Goal: Transaction & Acquisition: Subscribe to service/newsletter

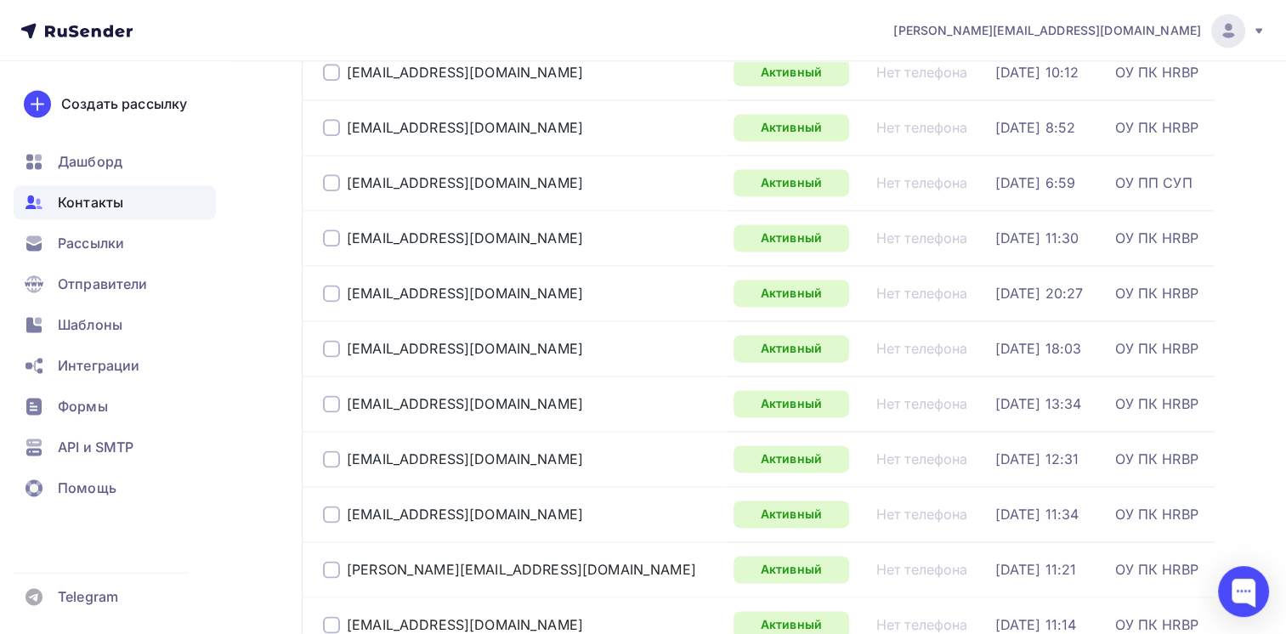
scroll to position [2550, 0]
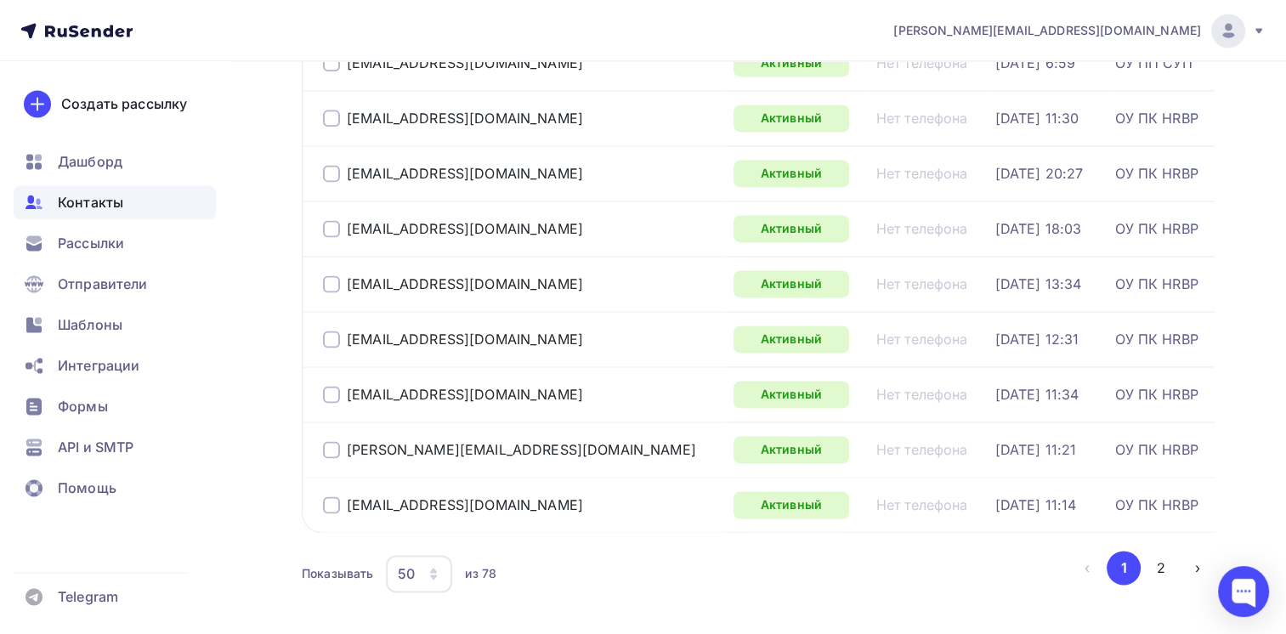
drag, startPoint x: 1162, startPoint y: 564, endPoint x: 1149, endPoint y: 564, distance: 12.8
click at [1162, 564] on button "2" at bounding box center [1161, 568] width 34 height 34
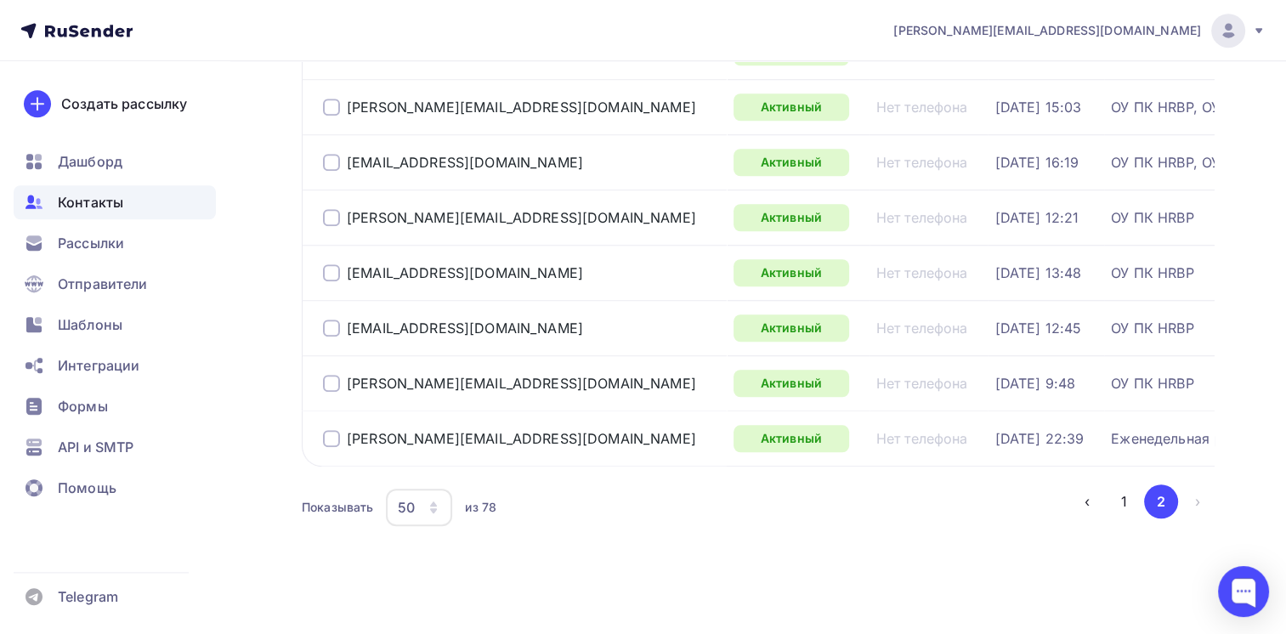
scroll to position [1414, 0]
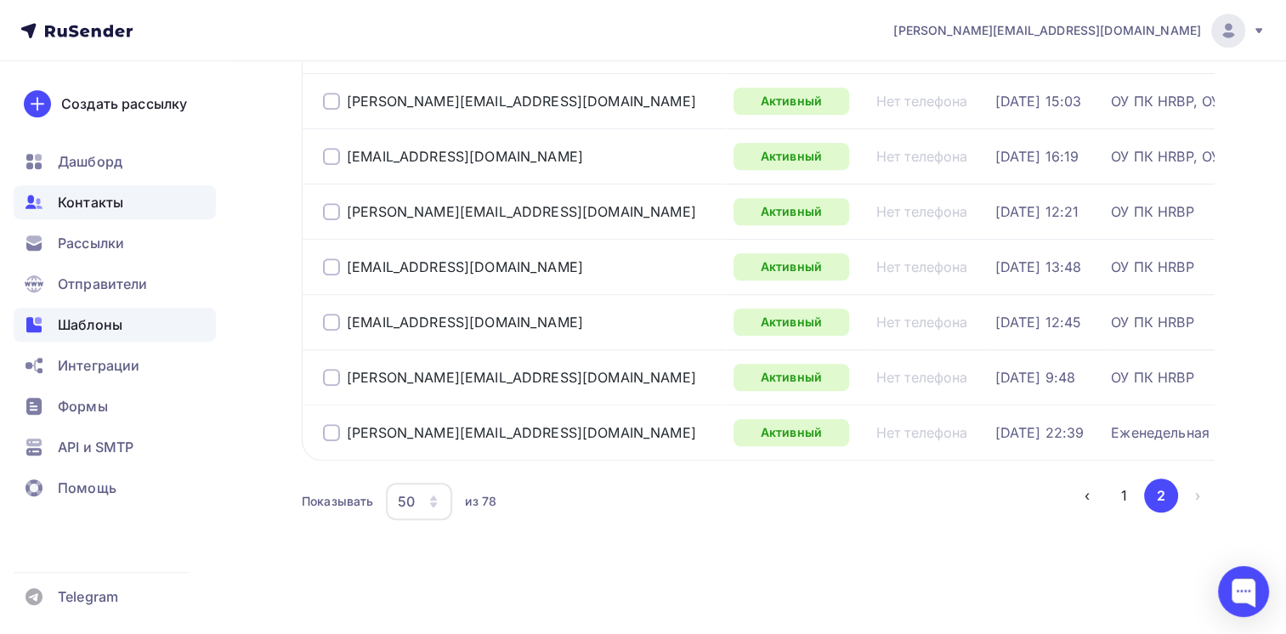
click at [81, 321] on span "Шаблоны" at bounding box center [90, 325] width 65 height 20
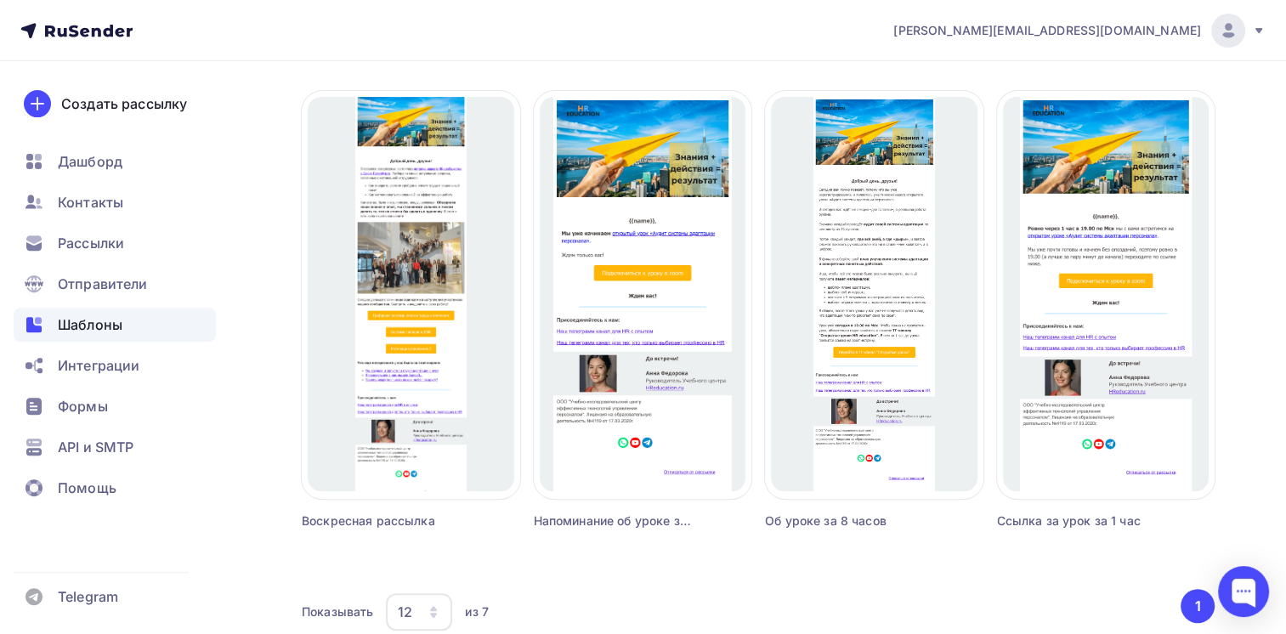
scroll to position [595, 0]
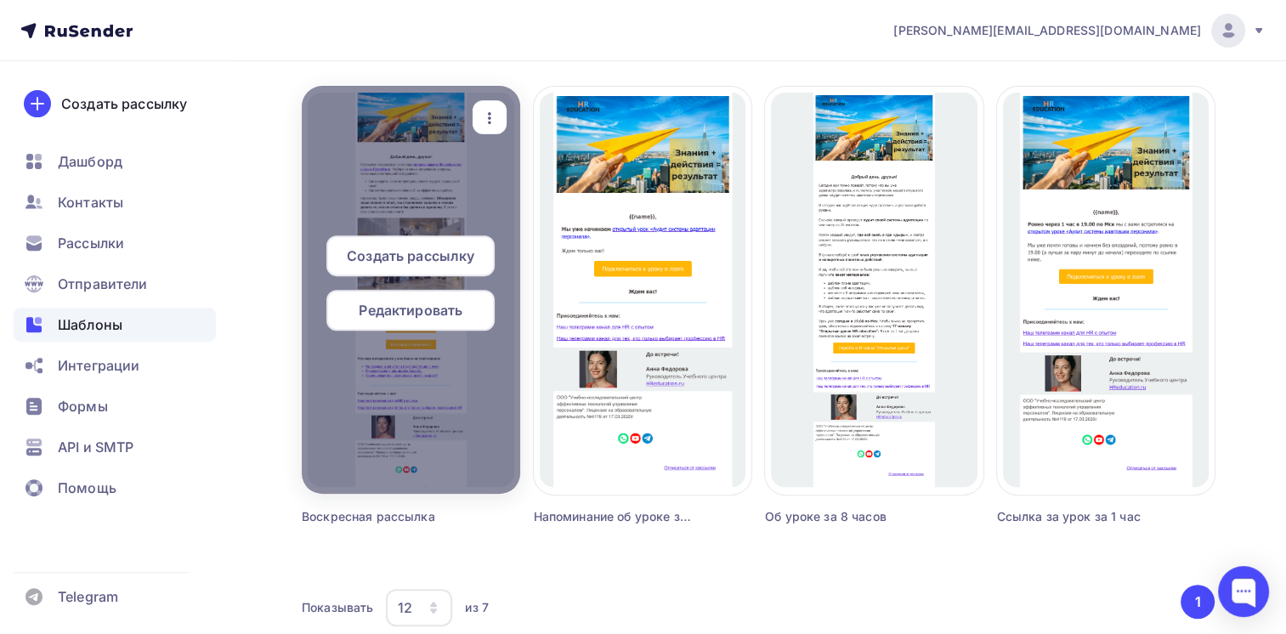
click at [408, 311] on span "Редактировать" at bounding box center [411, 310] width 104 height 20
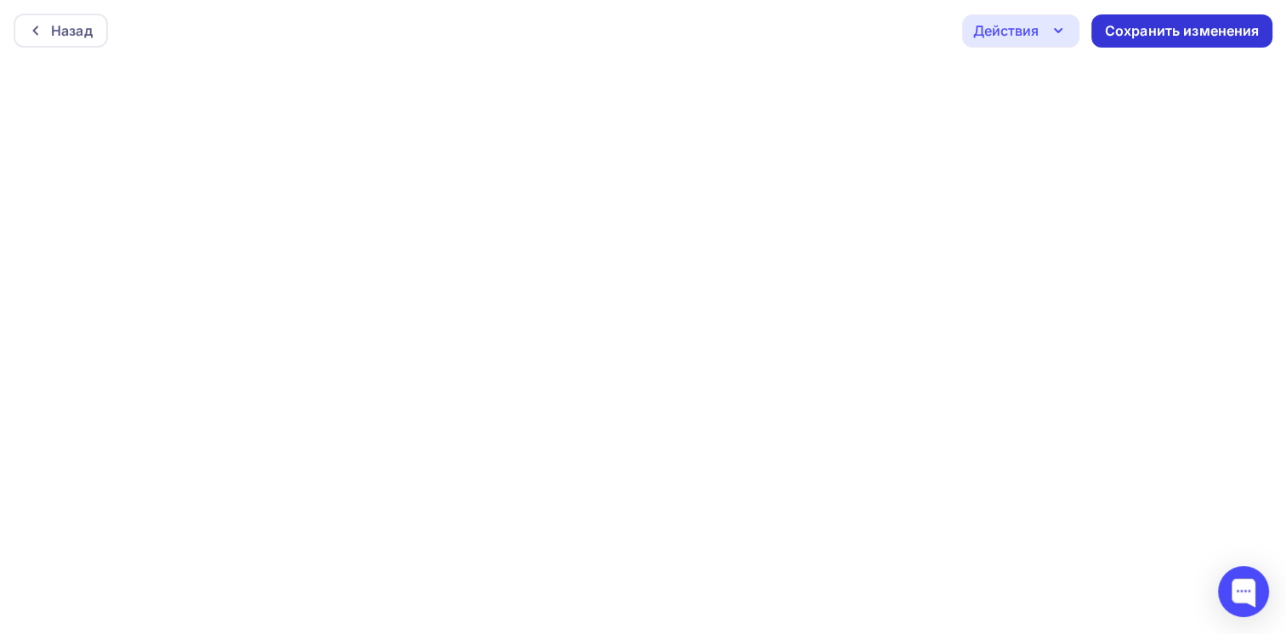
click at [1167, 28] on div "Сохранить изменения" at bounding box center [1182, 31] width 155 height 20
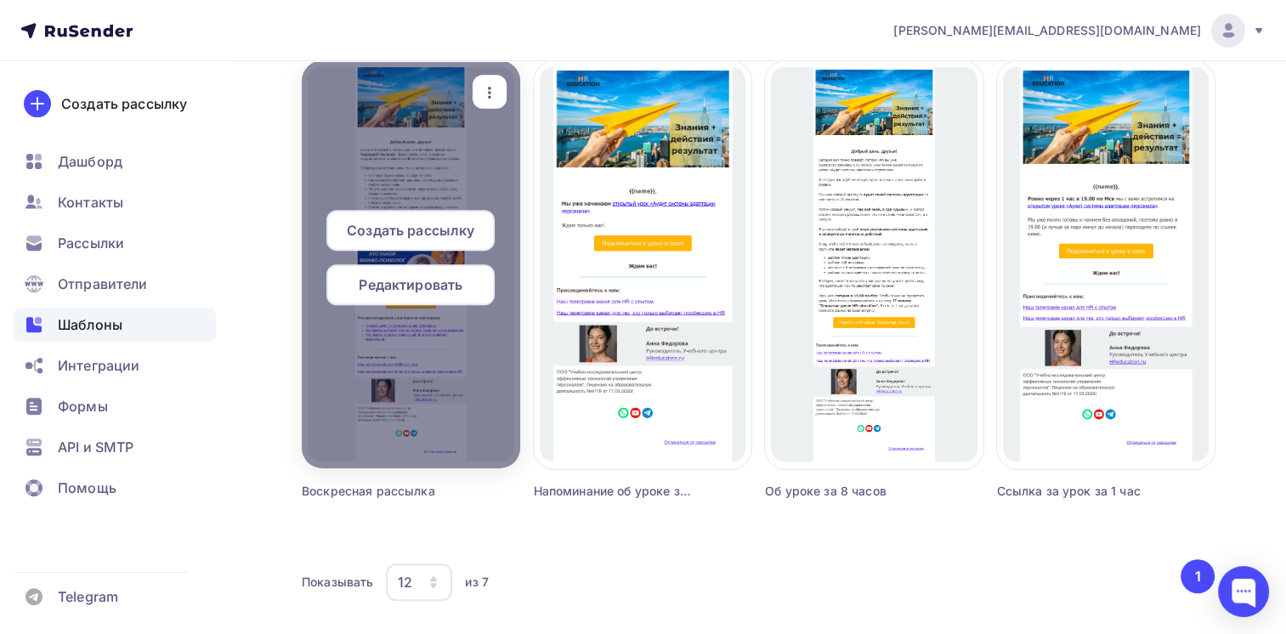
scroll to position [592, 0]
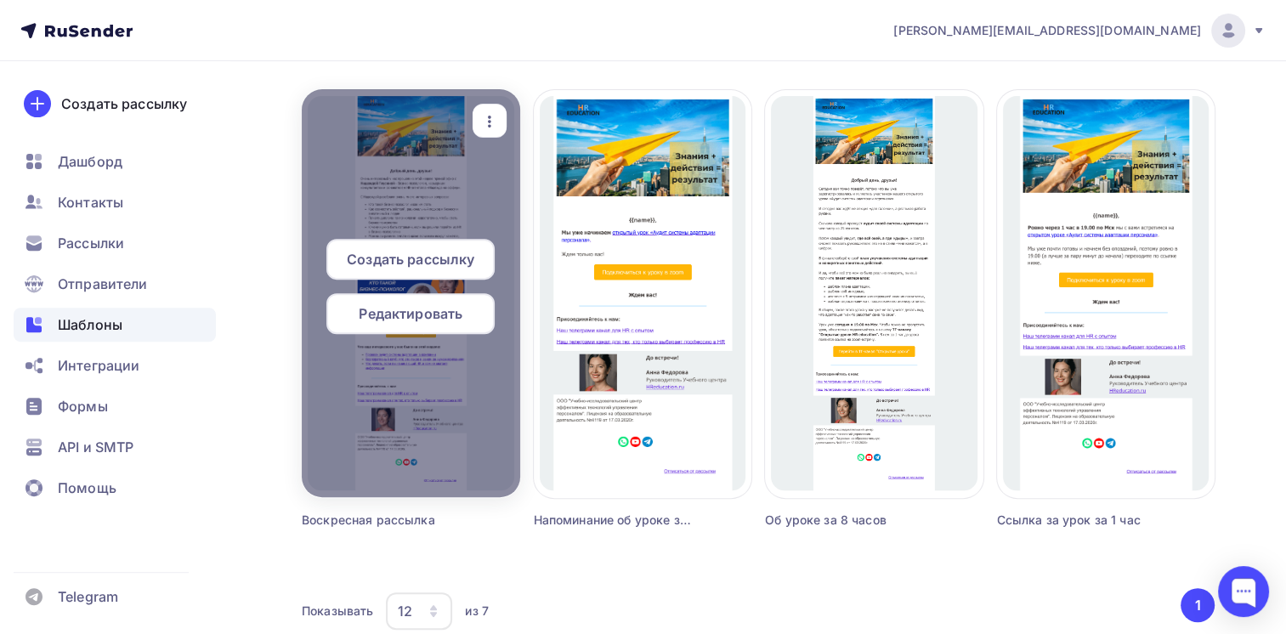
click at [400, 308] on span "Редактировать" at bounding box center [411, 313] width 104 height 20
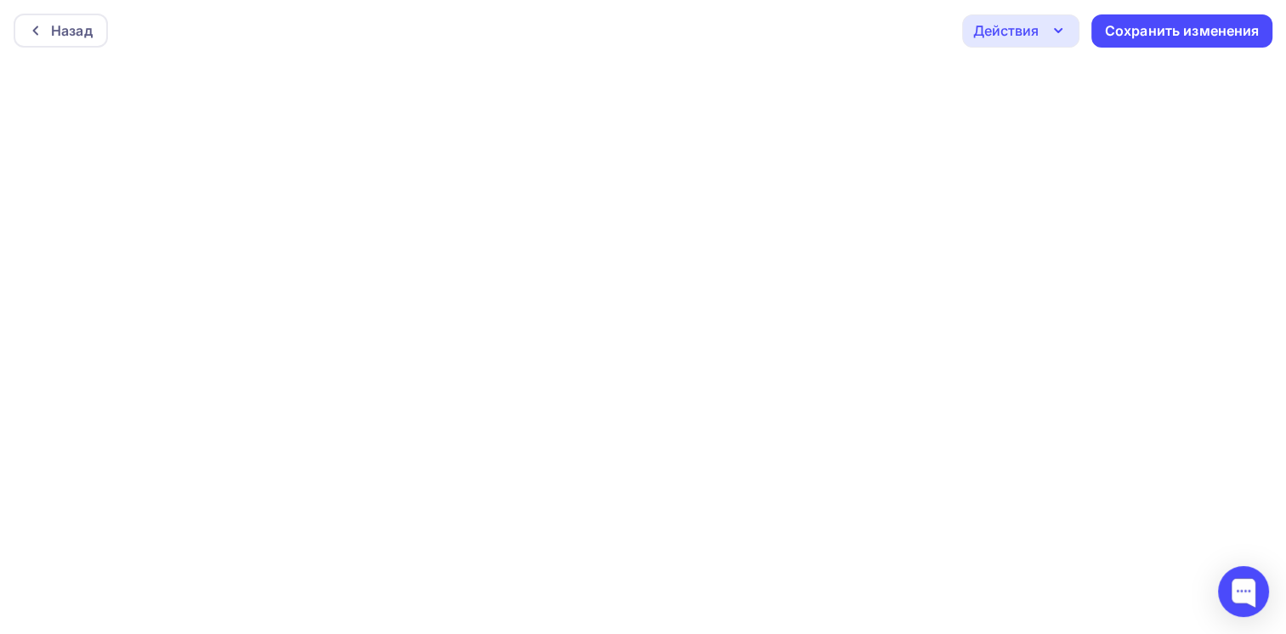
click at [1063, 31] on icon "button" at bounding box center [1058, 30] width 20 height 20
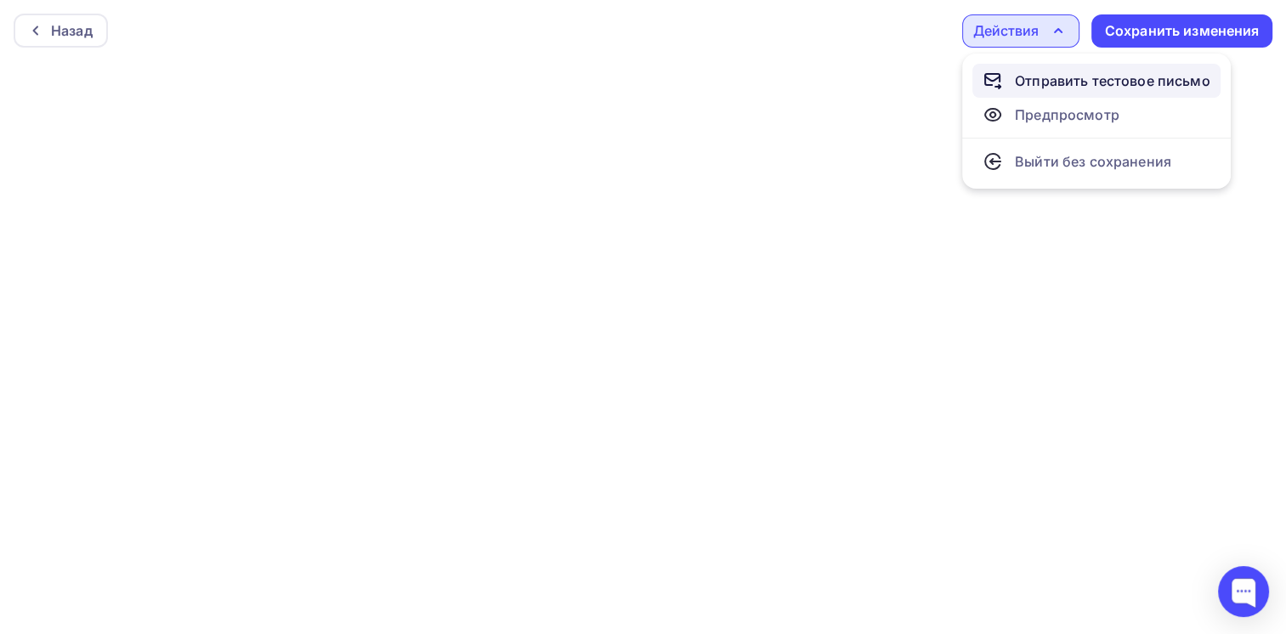
click at [1052, 81] on div "Отправить тестовое письмо" at bounding box center [1113, 81] width 196 height 20
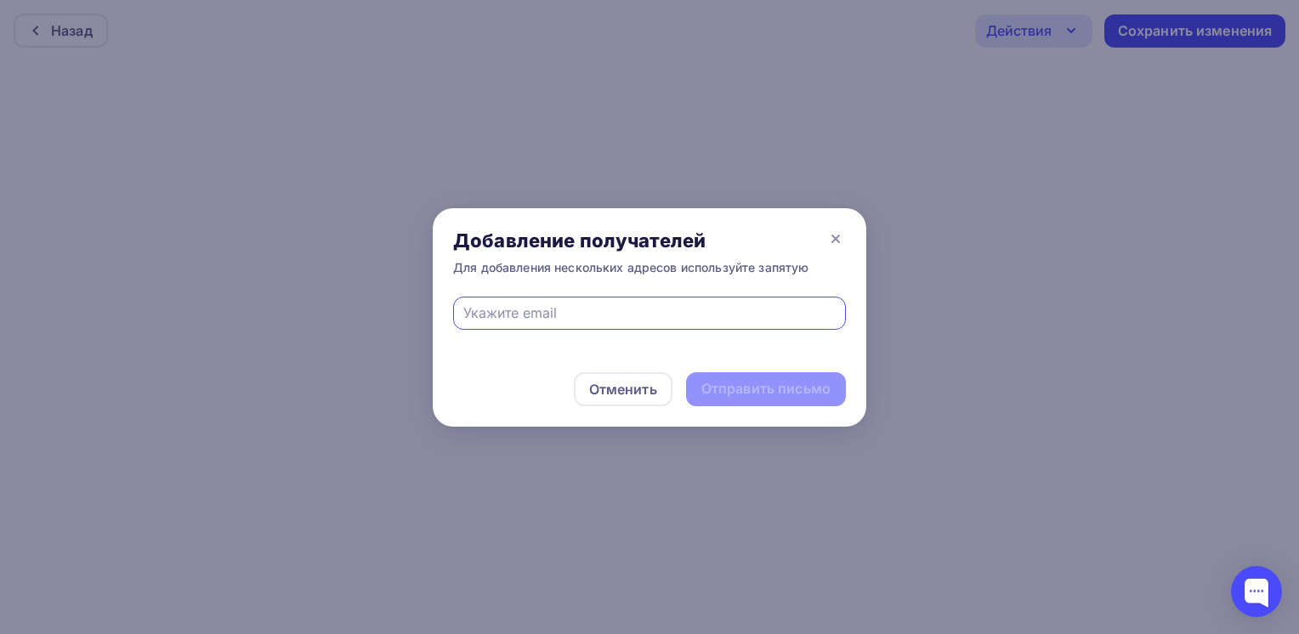
click at [571, 313] on input "text" at bounding box center [649, 313] width 373 height 20
type input "[PERSON_NAME][EMAIL_ADDRESS][DOMAIN_NAME]"
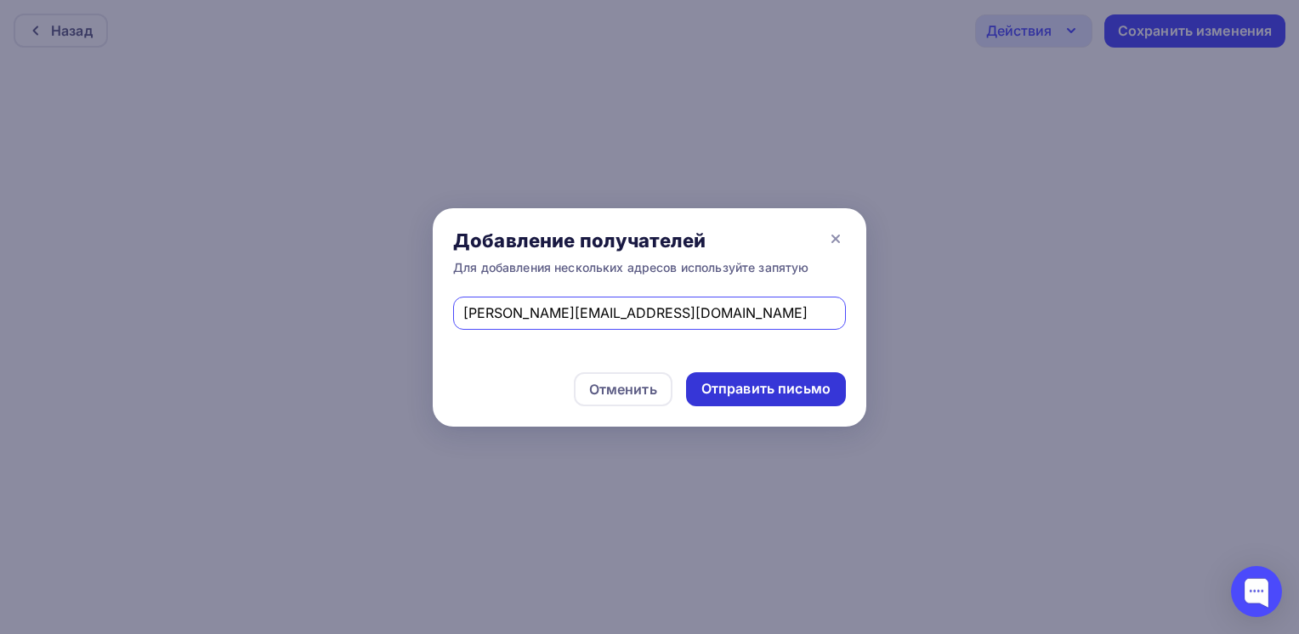
click at [787, 396] on div "Отправить письмо" at bounding box center [765, 389] width 129 height 20
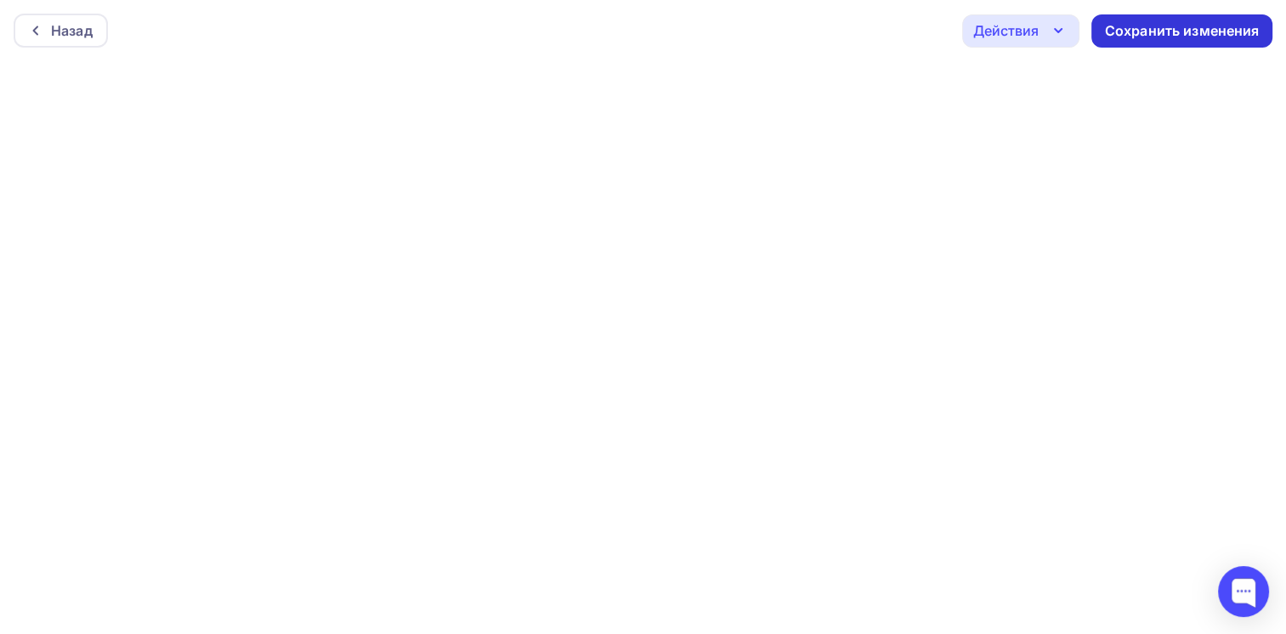
click at [1170, 32] on div "Сохранить изменения" at bounding box center [1182, 31] width 155 height 20
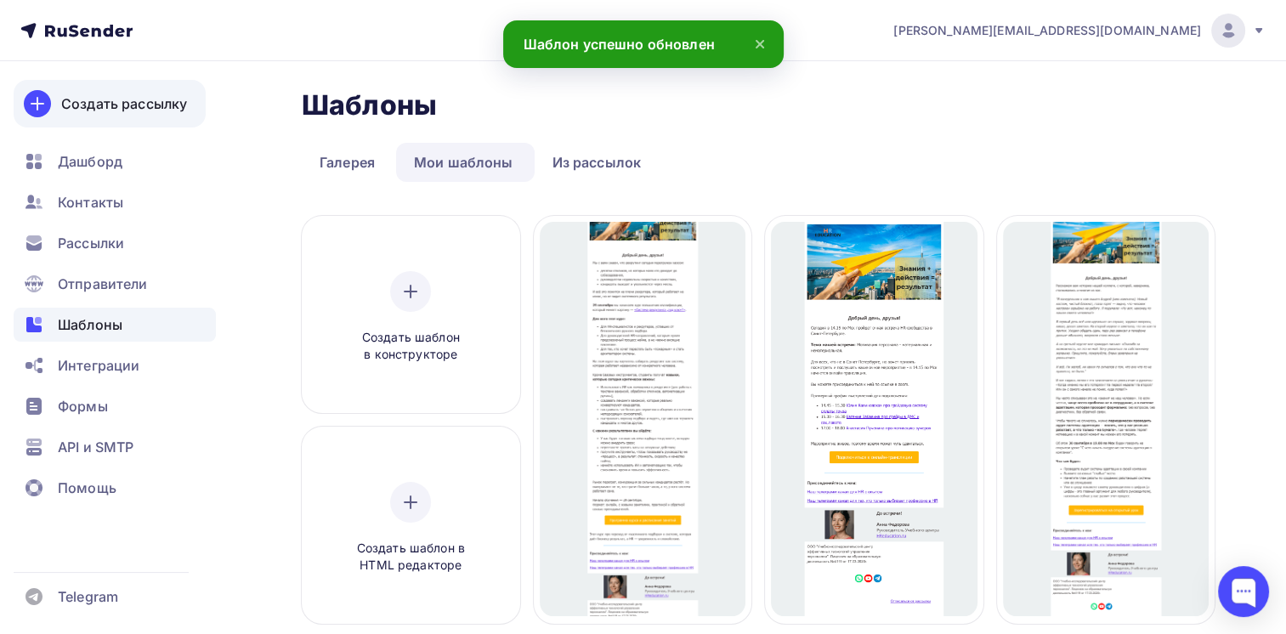
click at [138, 99] on div "Создать рассылку" at bounding box center [124, 104] width 126 height 20
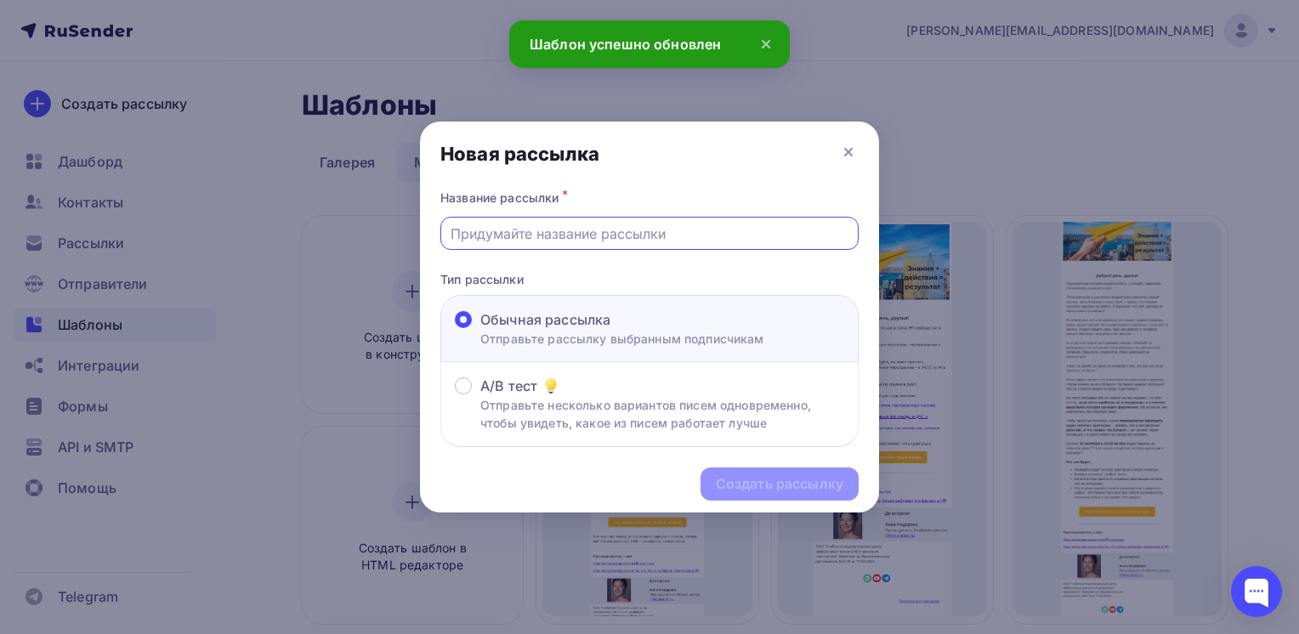
click at [619, 233] on input "text" at bounding box center [650, 234] width 399 height 20
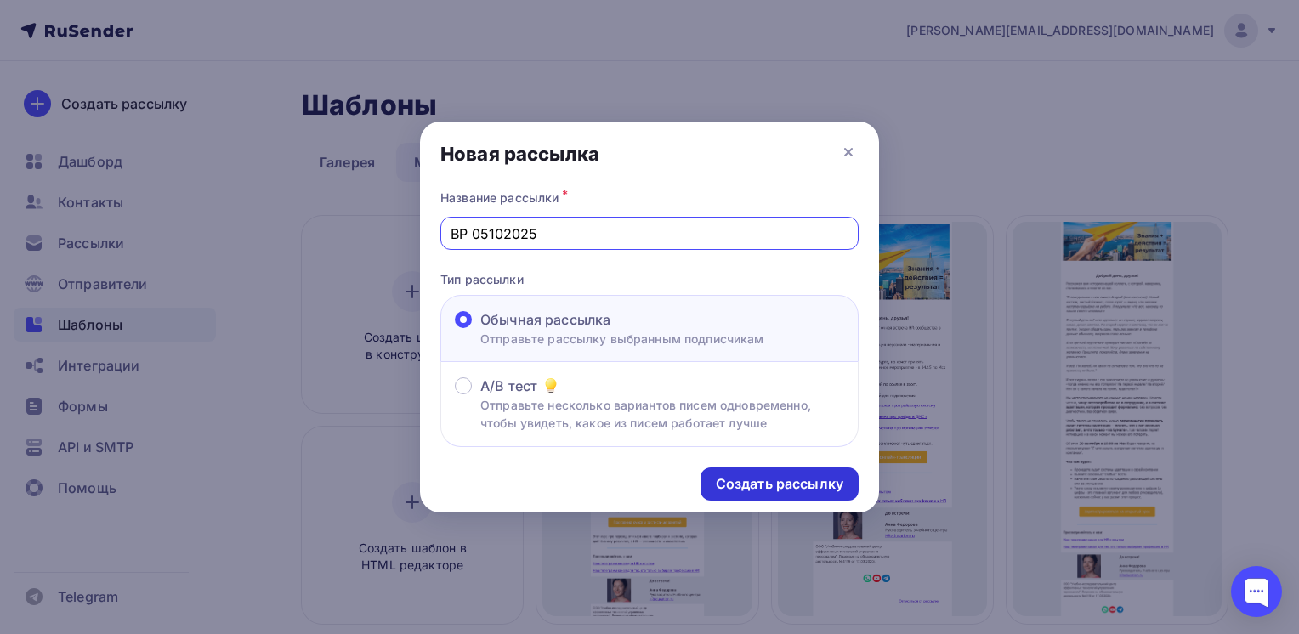
type input "ВР 05102025"
click at [762, 478] on div "Создать рассылку" at bounding box center [780, 484] width 128 height 20
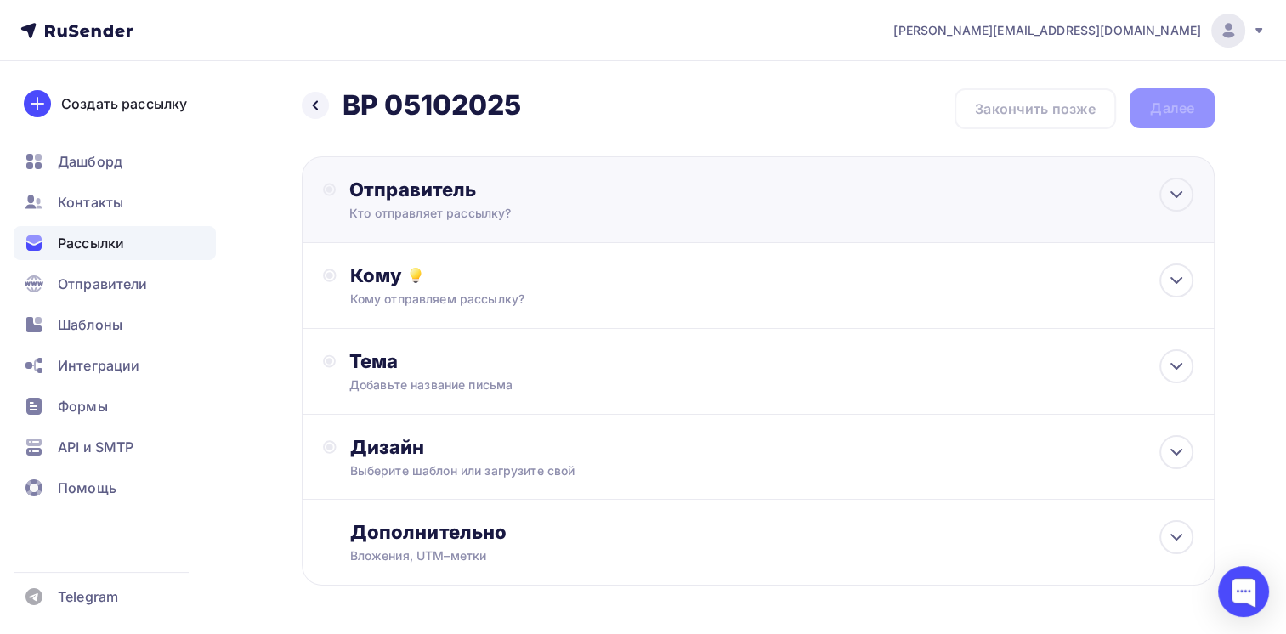
click at [537, 187] on div "Отправитель" at bounding box center [533, 190] width 368 height 24
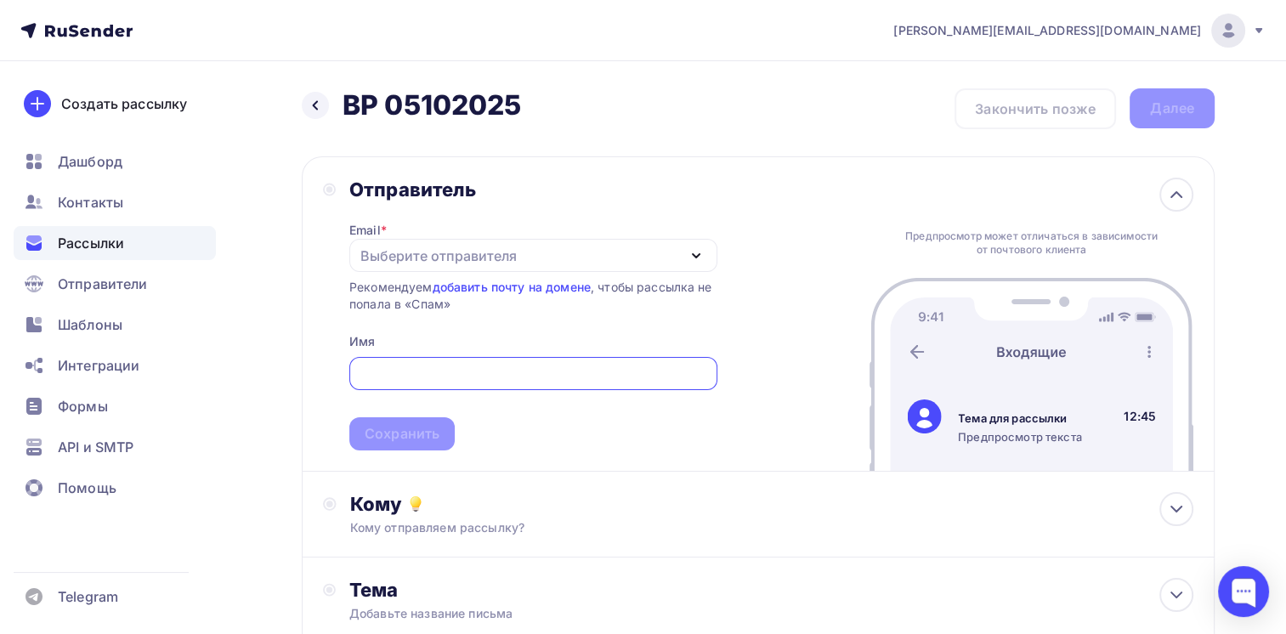
drag, startPoint x: 501, startPoint y: 248, endPoint x: 507, endPoint y: 257, distance: 10.4
click at [502, 249] on div "Выберите отправителя" at bounding box center [438, 256] width 156 height 20
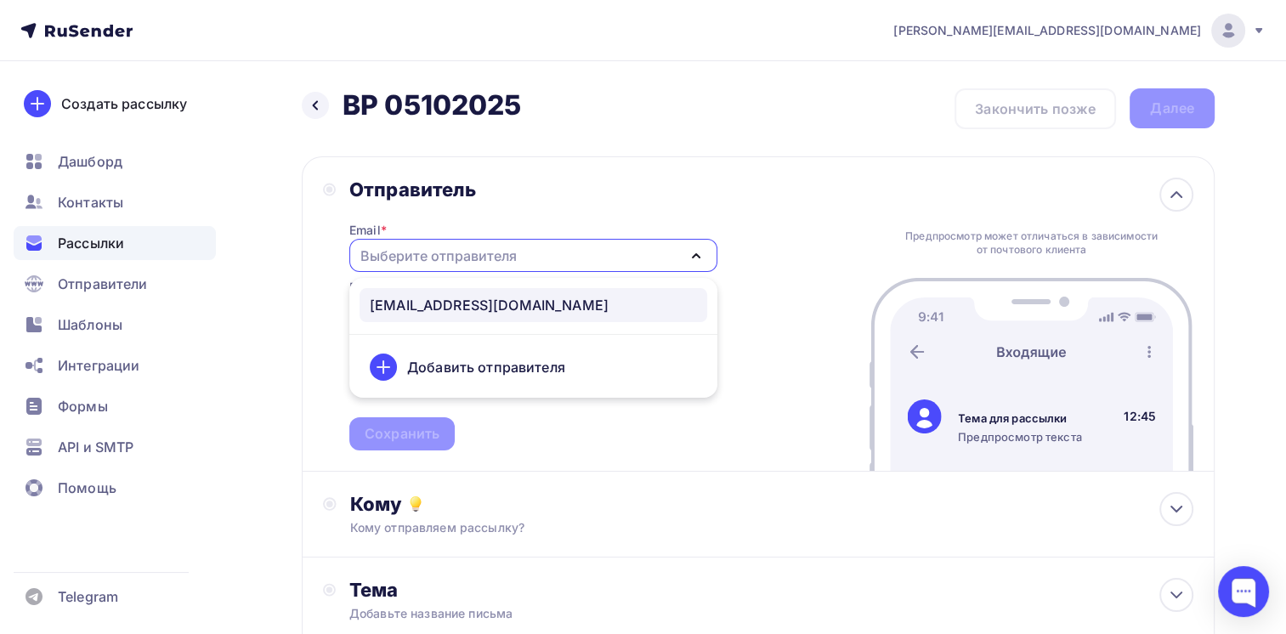
click at [490, 306] on div "[EMAIL_ADDRESS][DOMAIN_NAME]" at bounding box center [489, 305] width 239 height 20
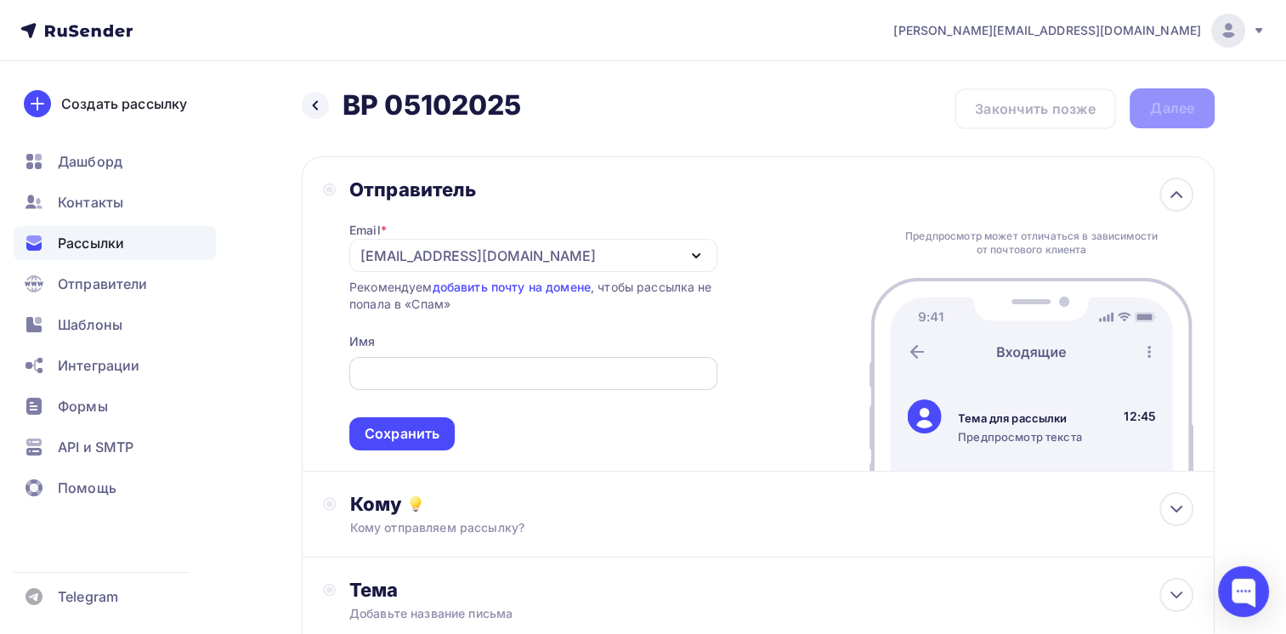
click at [484, 366] on input "text" at bounding box center [533, 374] width 349 height 20
type input "HR education"
click at [400, 432] on div "Сохранить" at bounding box center [402, 434] width 75 height 20
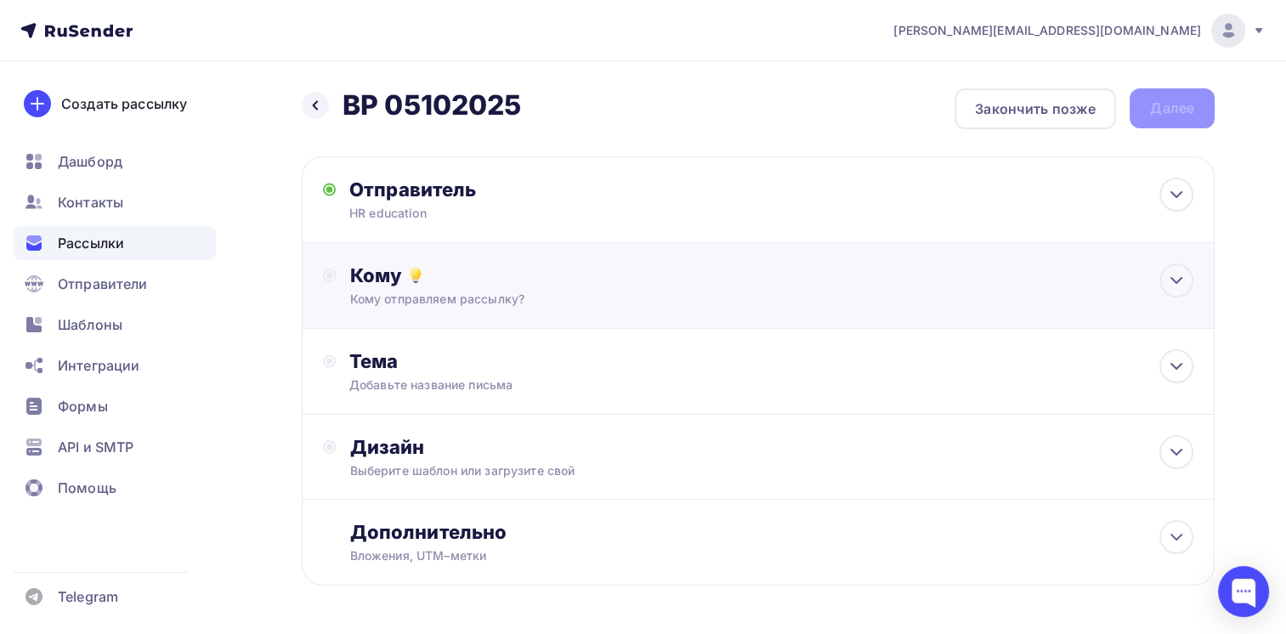
click at [451, 281] on div "Кому" at bounding box center [772, 276] width 844 height 24
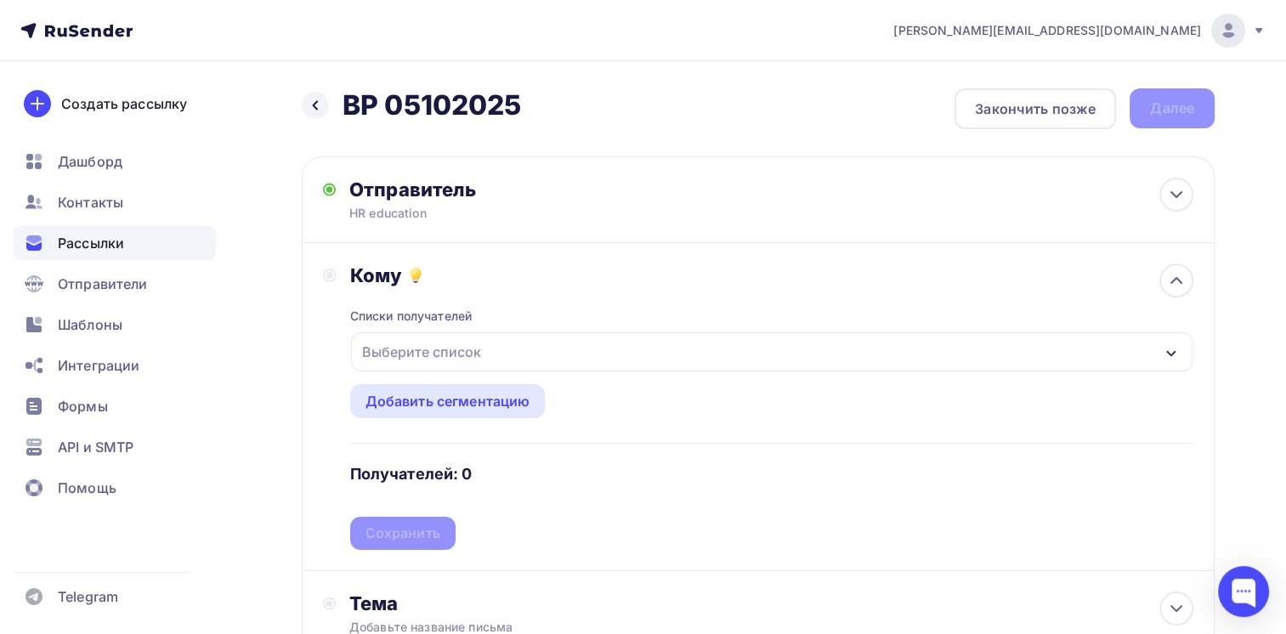
click at [462, 355] on div "Выберите список" at bounding box center [421, 352] width 133 height 31
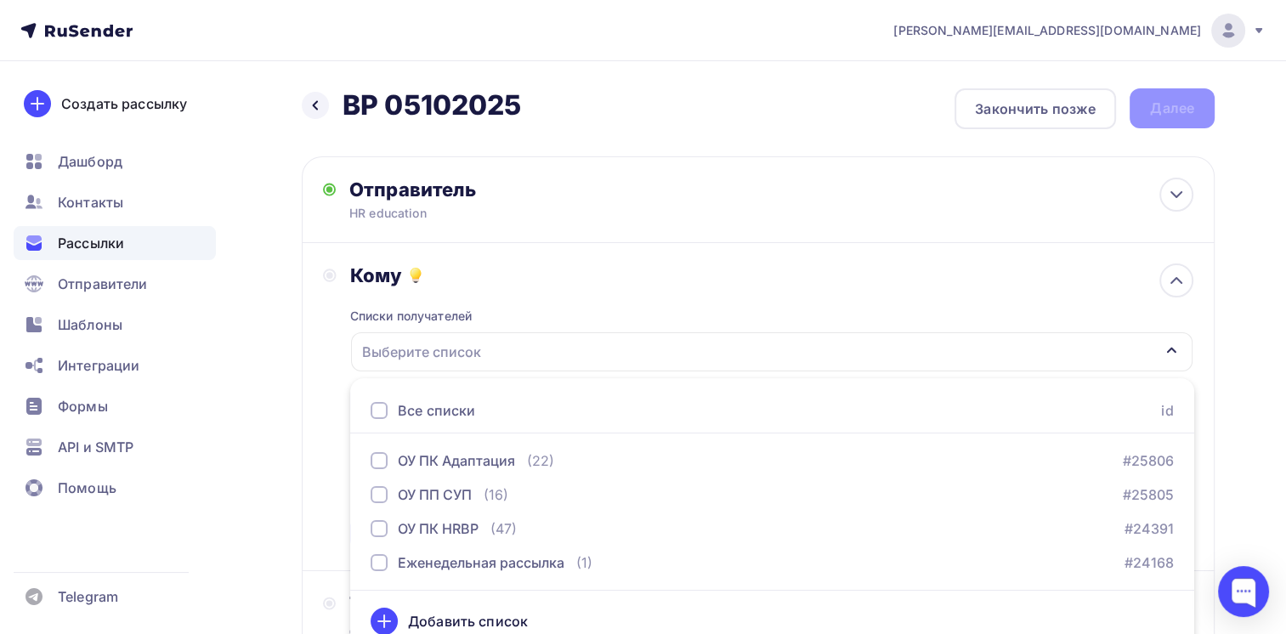
scroll to position [16, 0]
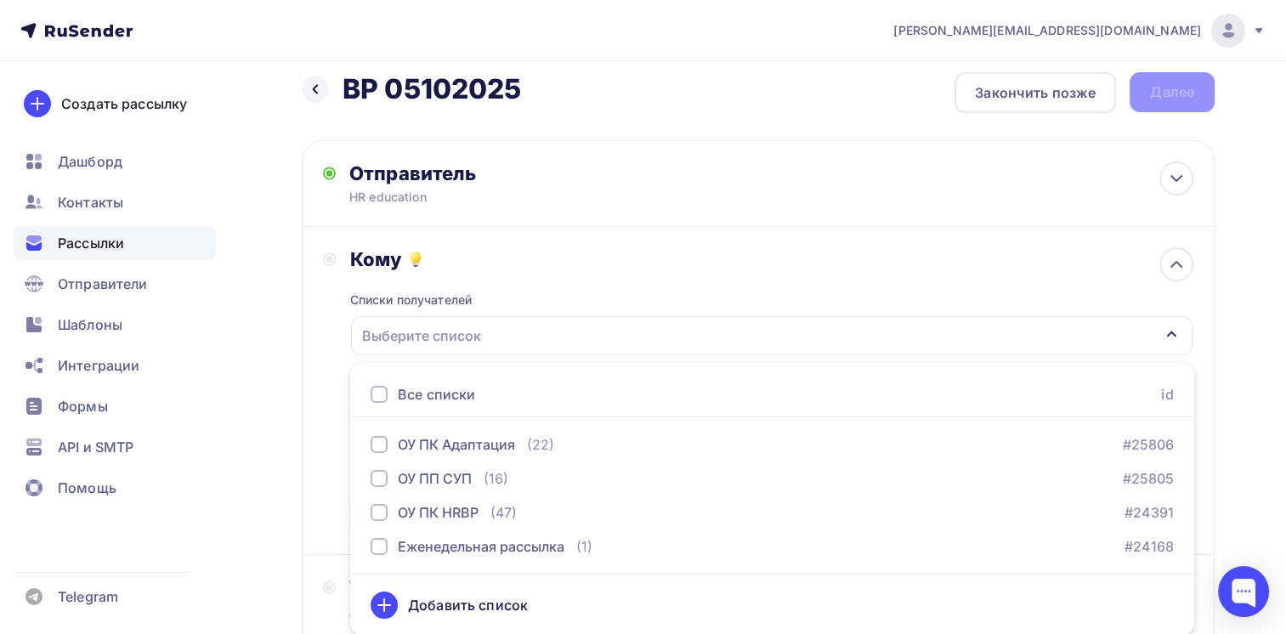
click at [381, 393] on div at bounding box center [379, 394] width 17 height 17
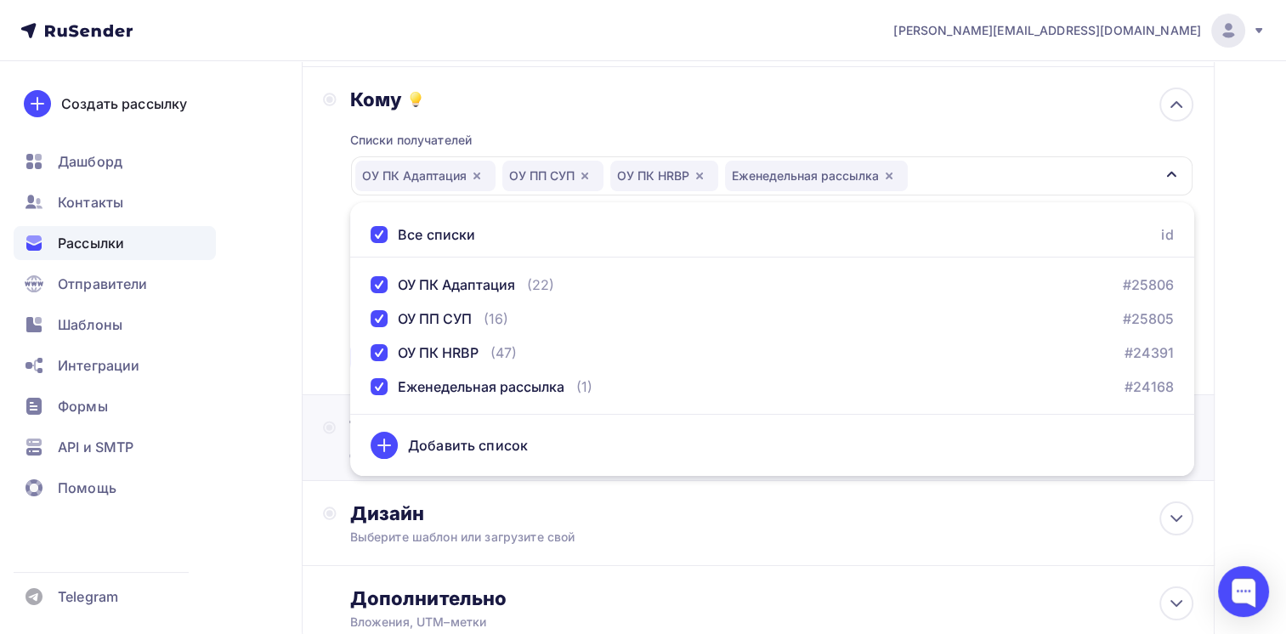
scroll to position [186, 0]
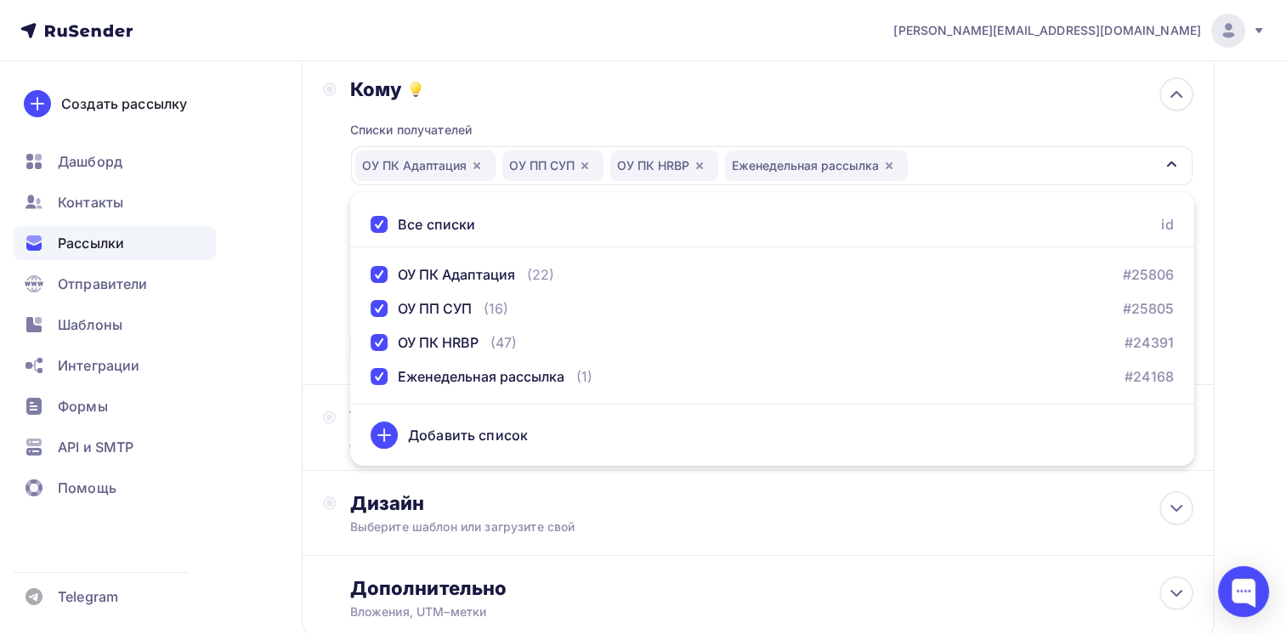
click at [323, 360] on div "Кому Списки получателей ОУ ПК Адаптация ОУ ПП СУП ОУ ПК HRBP Еженедельная рассы…" at bounding box center [758, 220] width 870 height 286
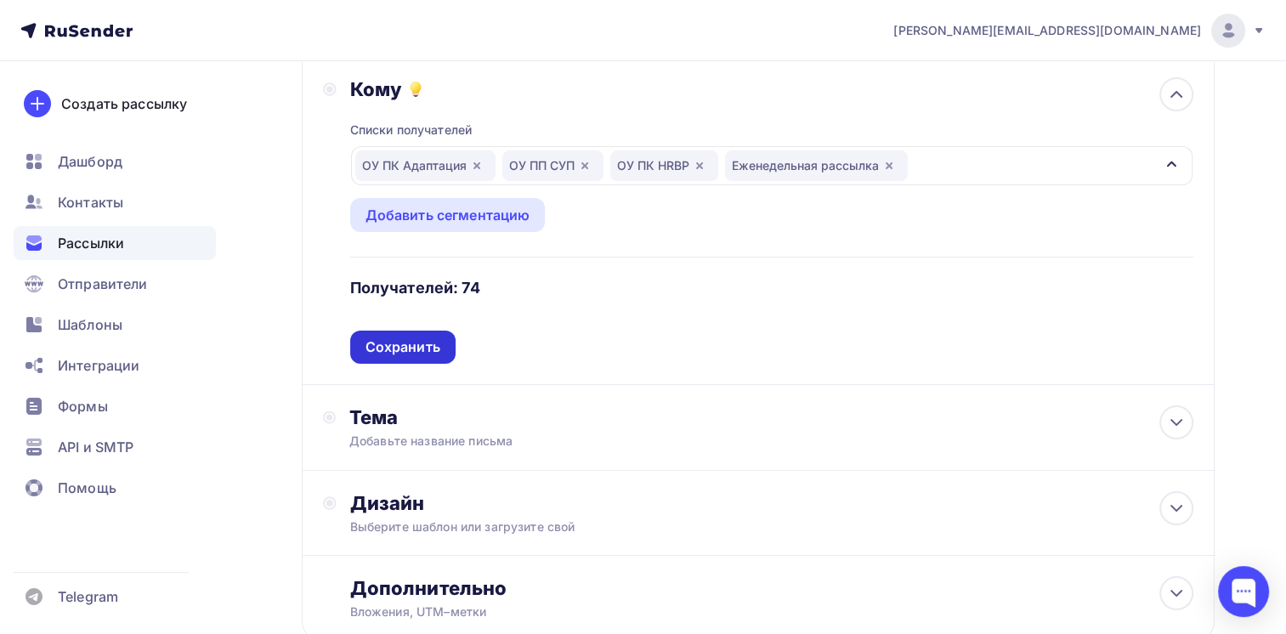
click at [410, 349] on div "Сохранить" at bounding box center [403, 347] width 75 height 20
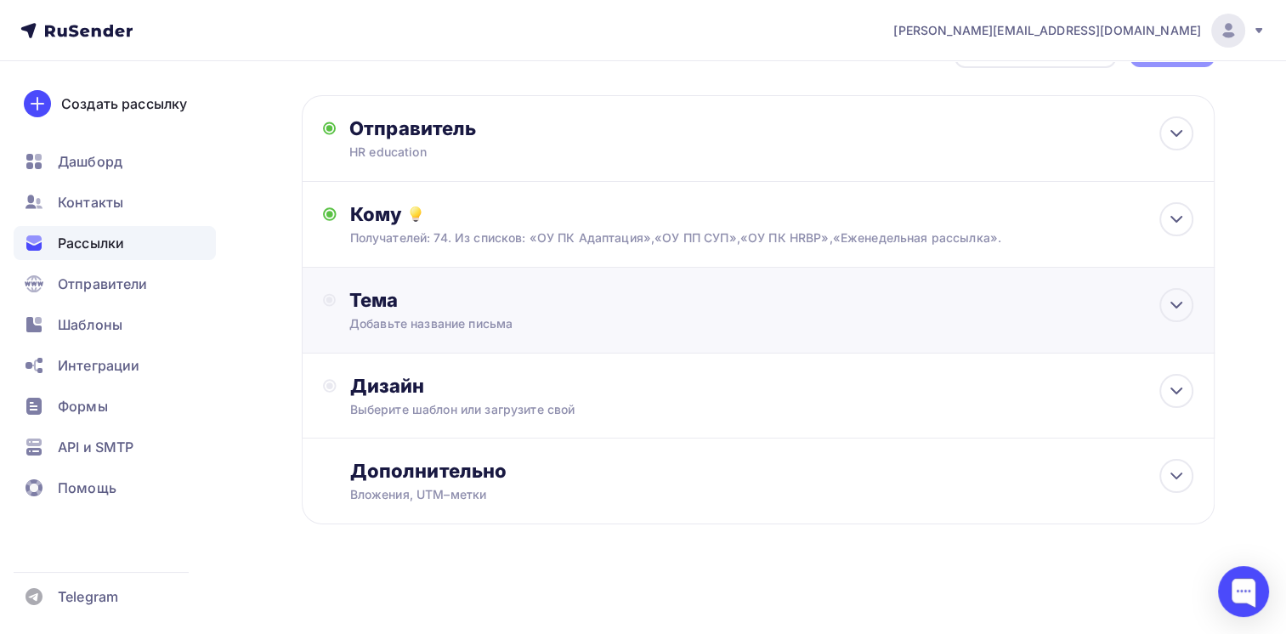
scroll to position [59, 0]
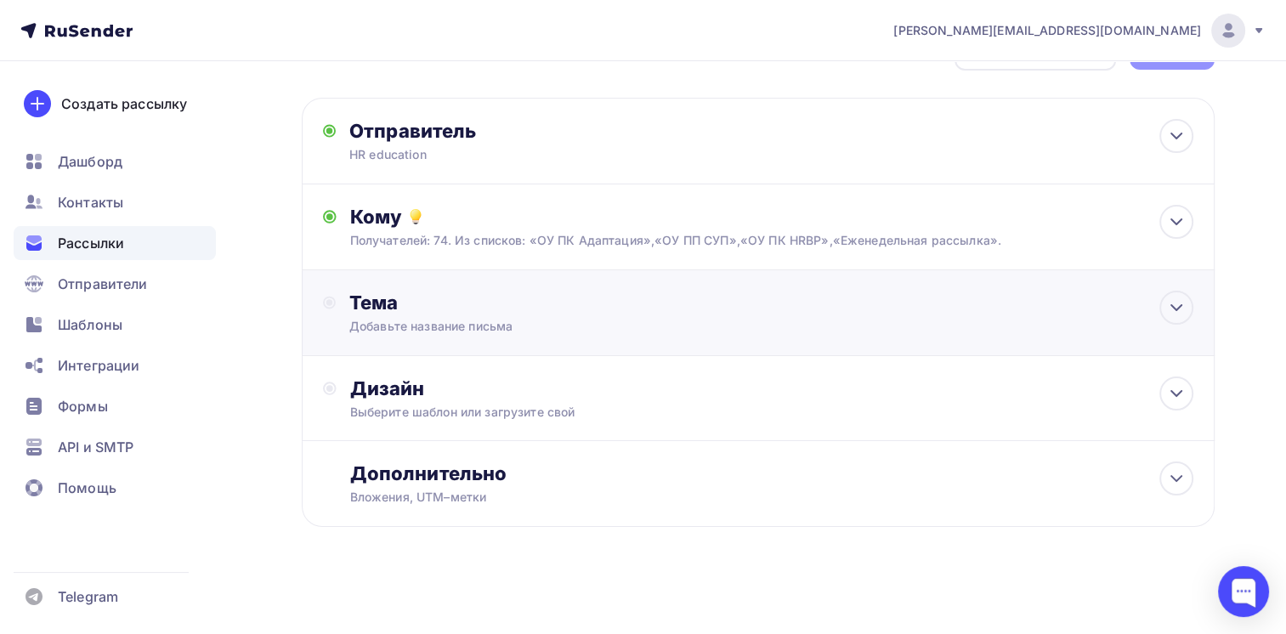
click at [418, 312] on div "Тема" at bounding box center [517, 303] width 336 height 24
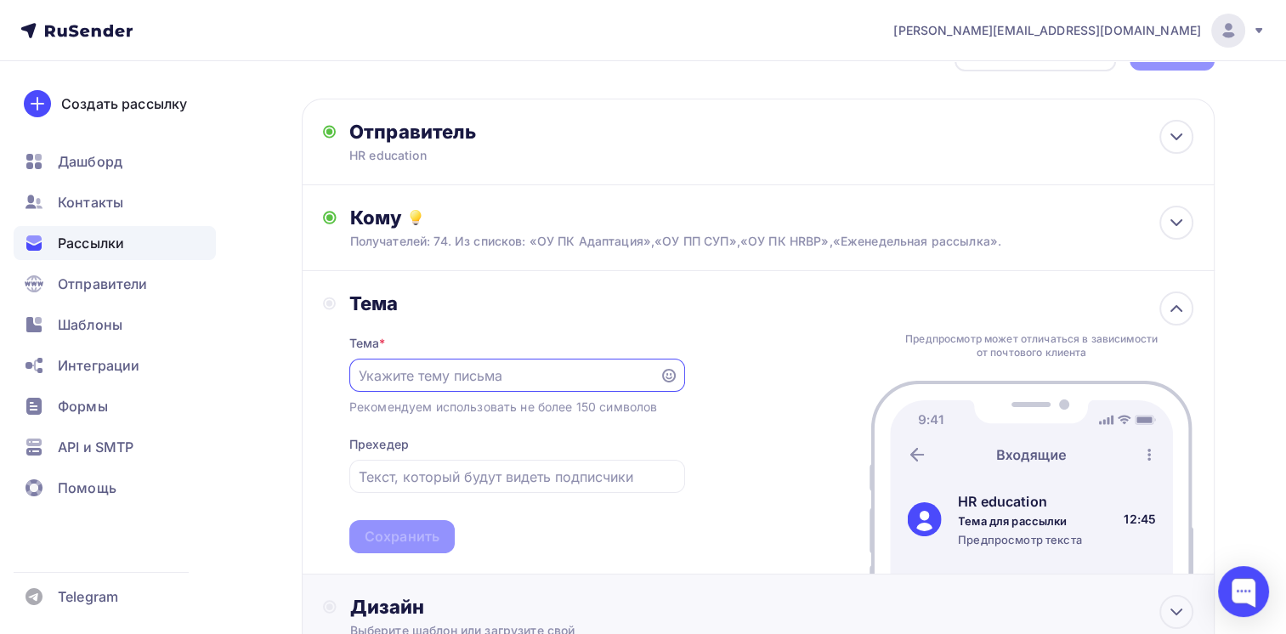
scroll to position [0, 0]
click at [483, 375] on input "text" at bounding box center [504, 376] width 291 height 20
paste input "Бизнес-психология как путь развития HR-специалиста"
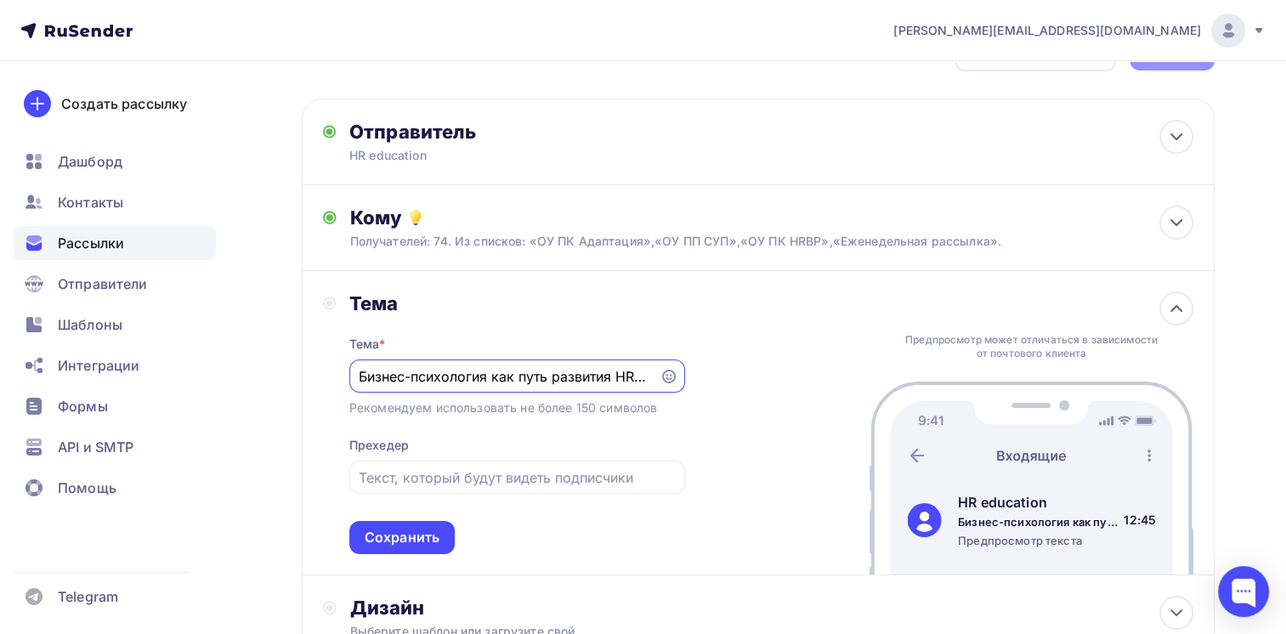
scroll to position [0, 77]
type input "Бизнес-психология как путь развития HR-специалиста"
click at [316, 405] on div "[PERSON_NAME] * Бизнес-психология как путь развития HR-специалиста Рекомендуем …" at bounding box center [758, 423] width 913 height 304
click at [425, 476] on input "text" at bounding box center [517, 478] width 316 height 20
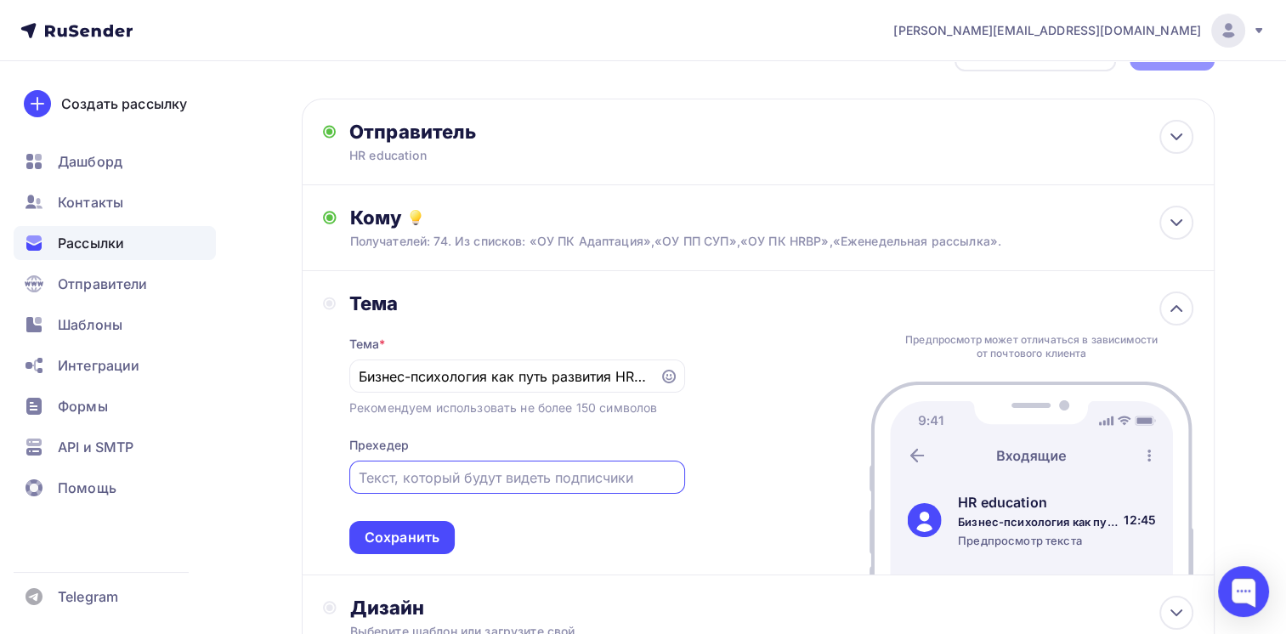
paste input "Бизнес-психология как путь развития HR-специалиста"
type input "Бизнес-психология как путь развития HR-специалиста. И другие новости нашей неде…"
click at [405, 546] on div "Сохранить" at bounding box center [401, 537] width 105 height 33
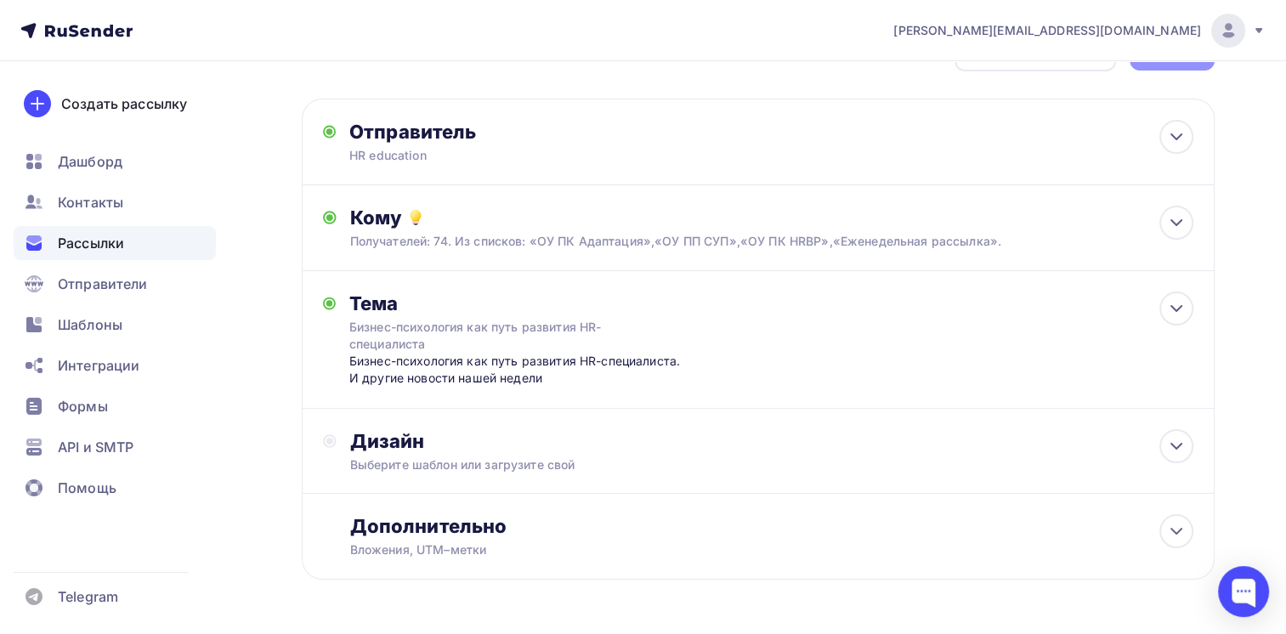
click at [293, 384] on div "Назад ВР 05102025 ВР 05102025 Закончить позже Далее Отправитель HR education Em…" at bounding box center [643, 346] width 1286 height 686
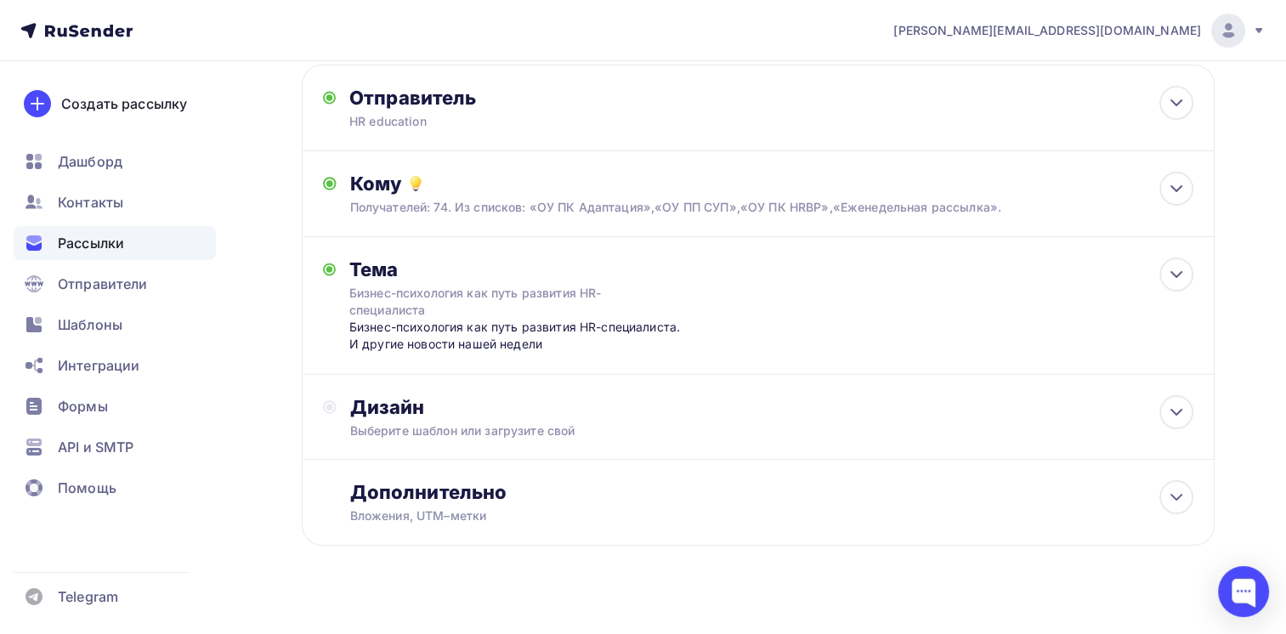
scroll to position [111, 0]
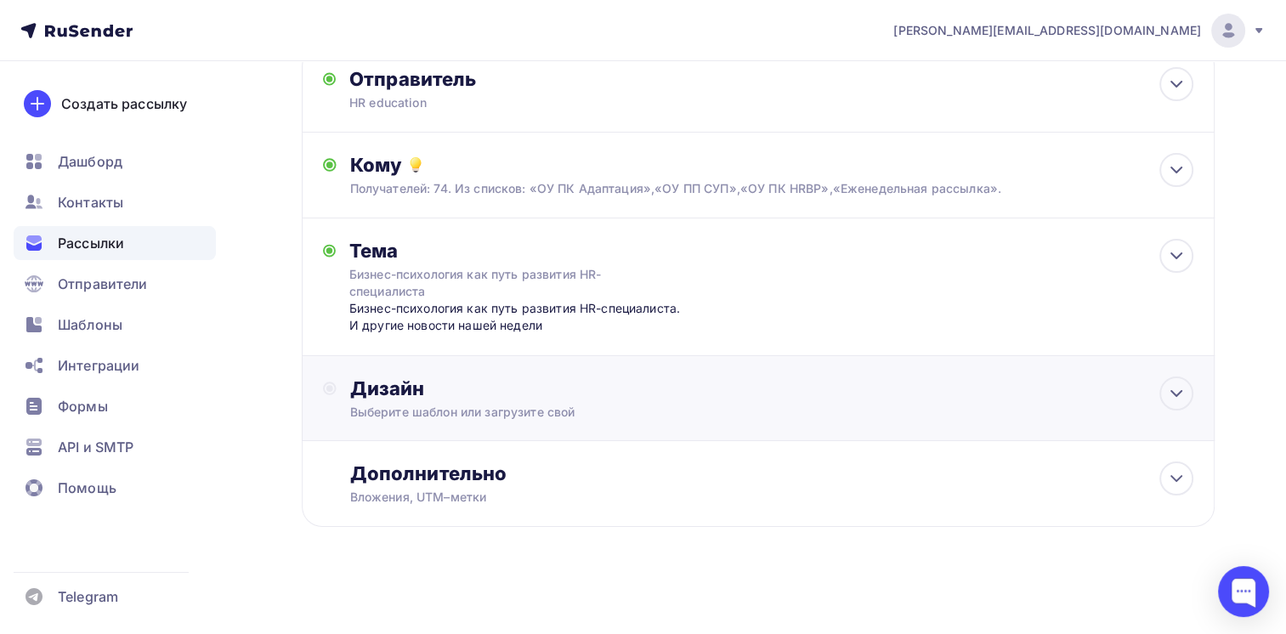
click at [456, 391] on div "Дизайн" at bounding box center [772, 389] width 844 height 24
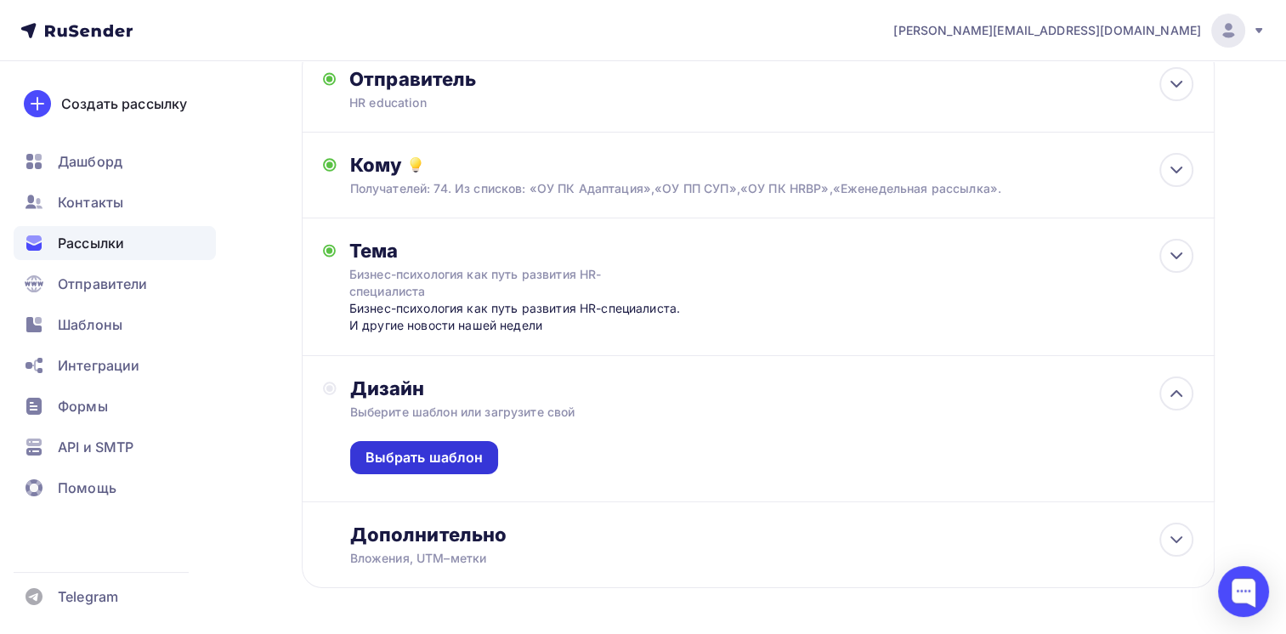
click at [439, 461] on div "Выбрать шаблон" at bounding box center [425, 458] width 118 height 20
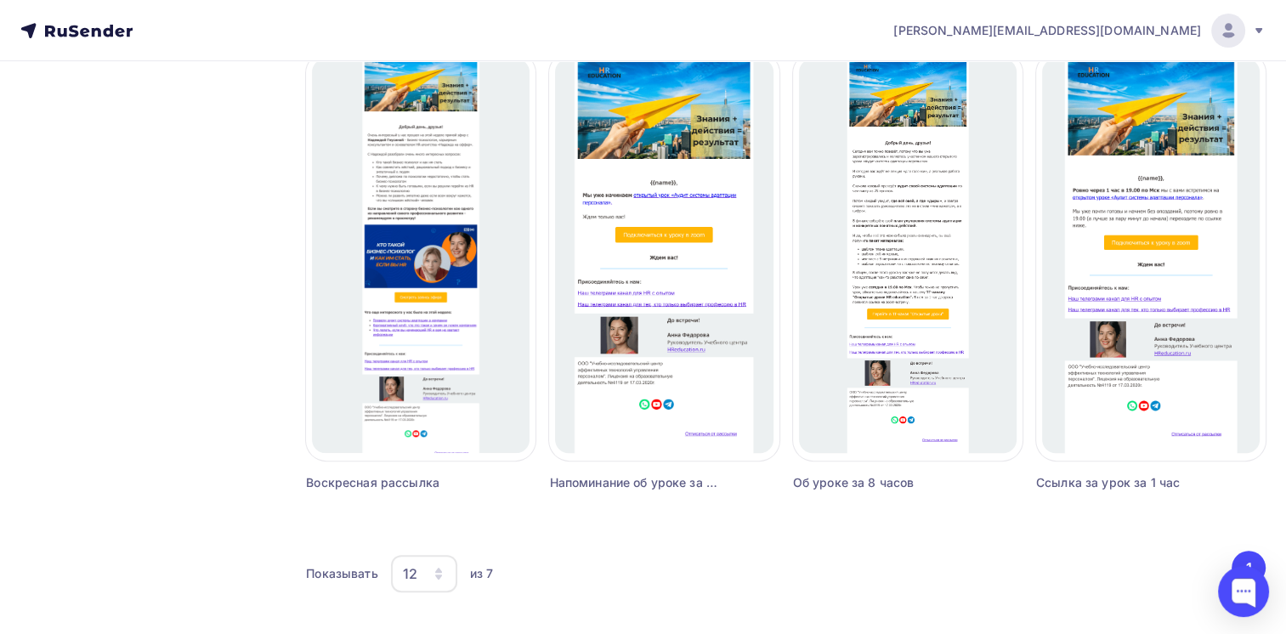
scroll to position [643, 0]
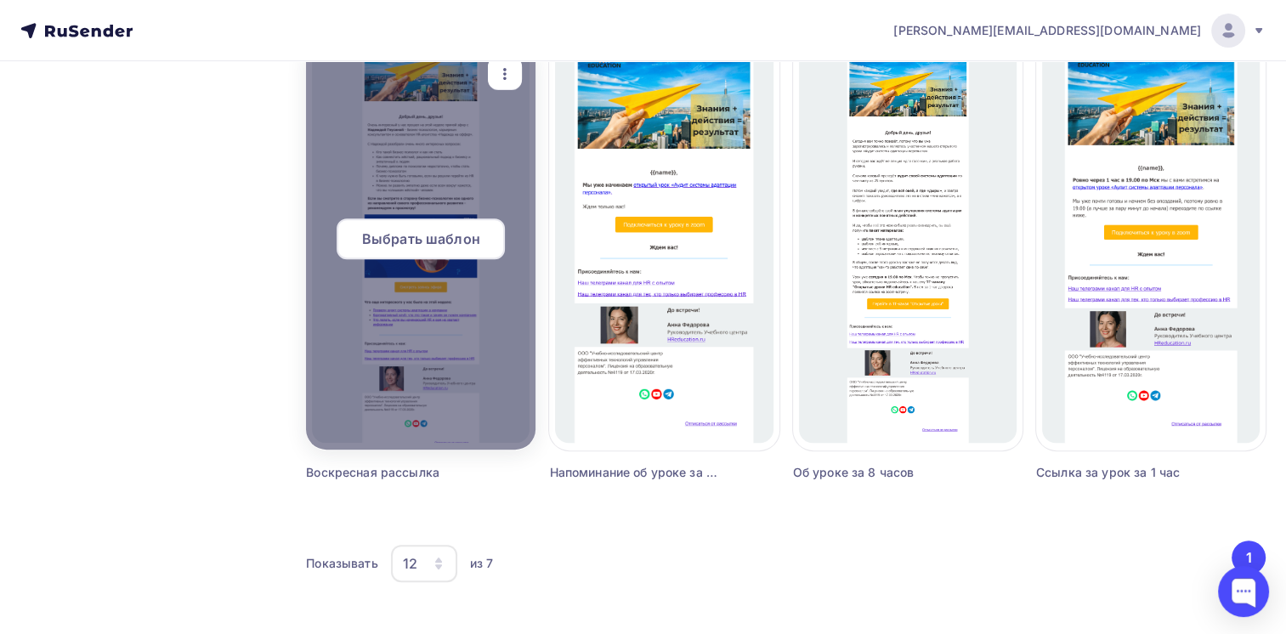
click at [398, 236] on span "Выбрать шаблон" at bounding box center [421, 239] width 118 height 20
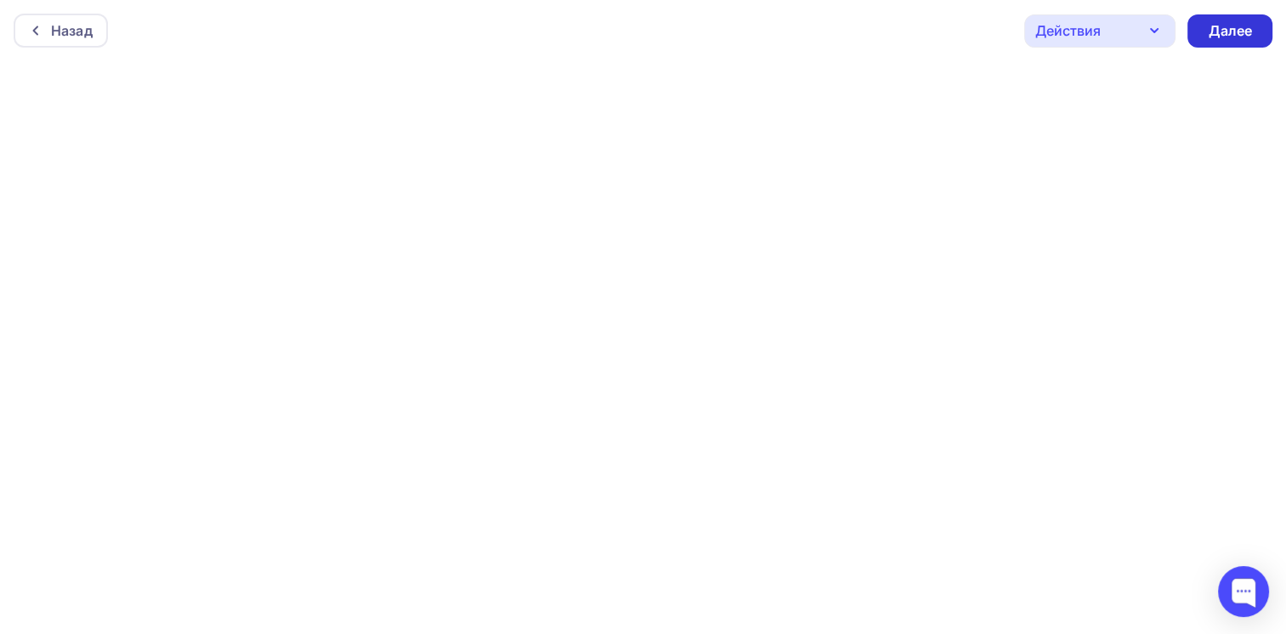
click at [1214, 26] on div "Далее" at bounding box center [1230, 31] width 44 height 20
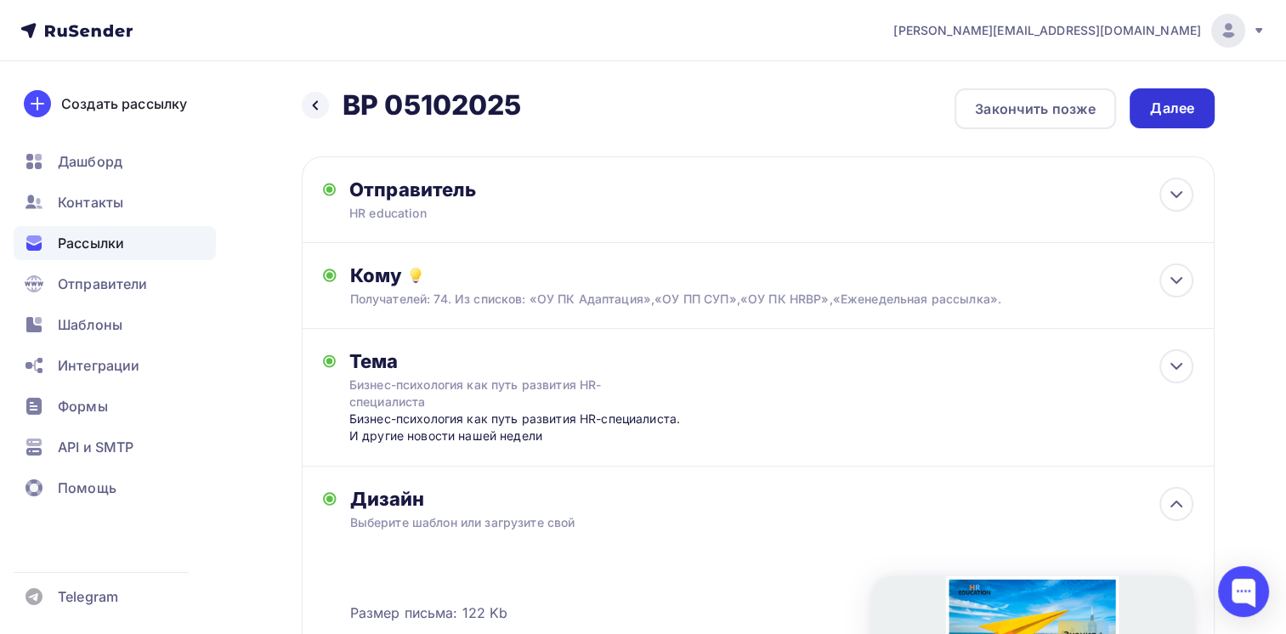
click at [1166, 107] on div "Далее" at bounding box center [1172, 109] width 44 height 20
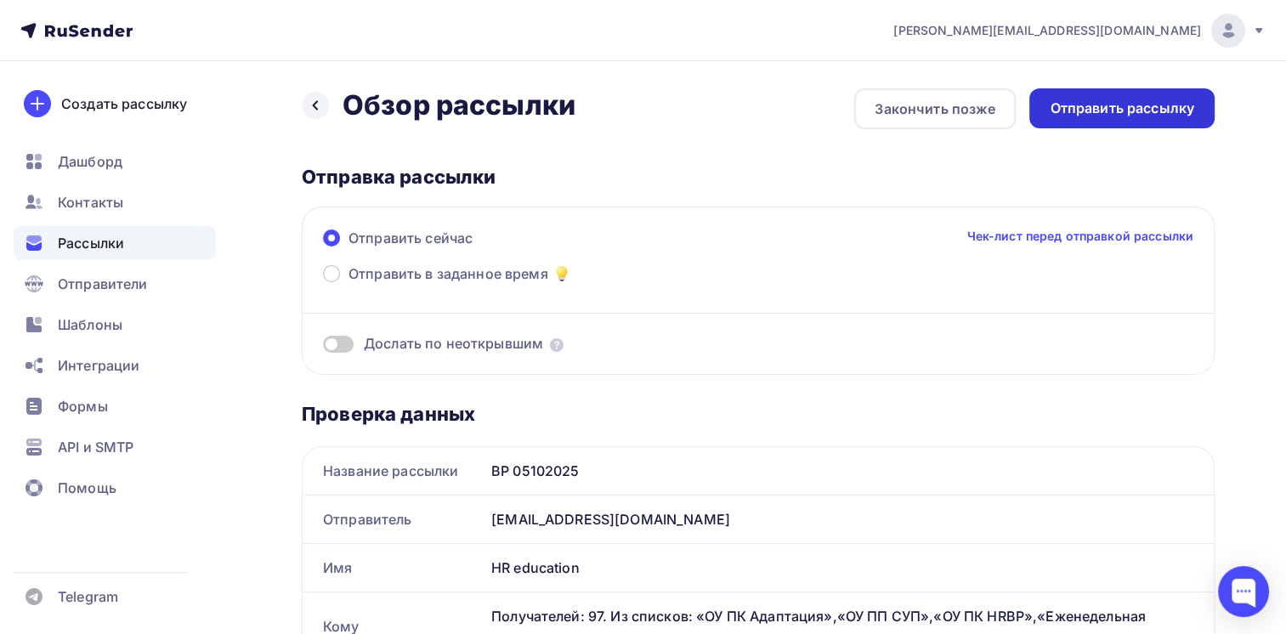
click at [1114, 109] on div "Отправить рассылку" at bounding box center [1122, 109] width 145 height 20
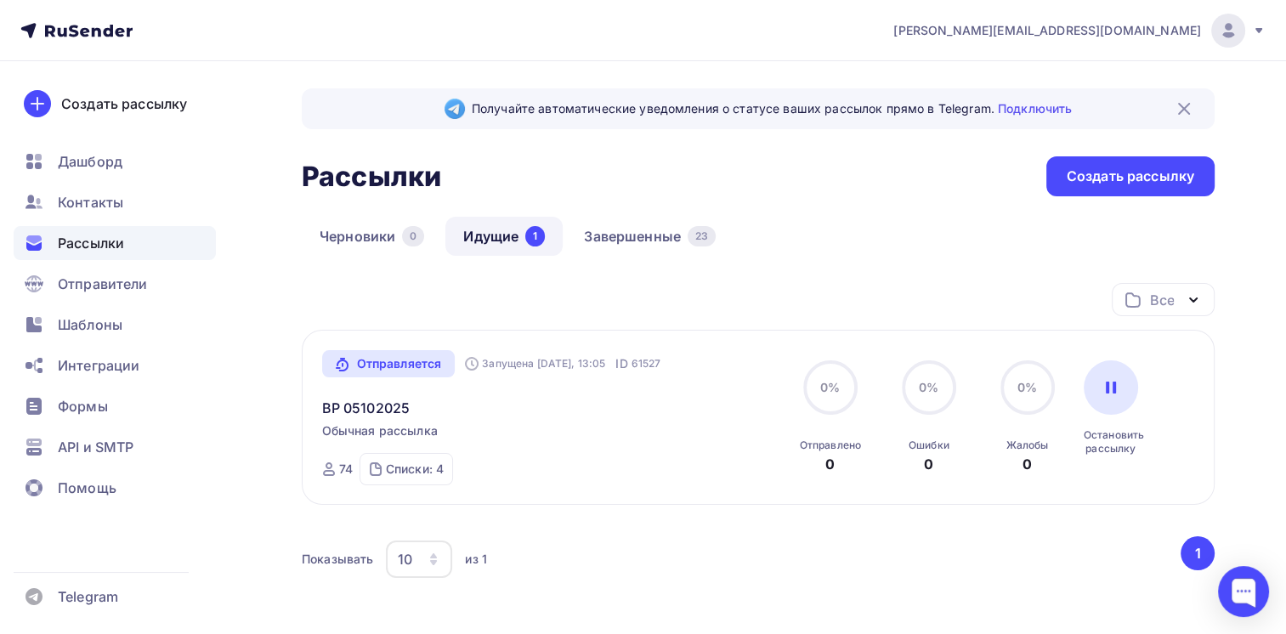
click at [93, 236] on span "Рассылки" at bounding box center [91, 243] width 66 height 20
click at [88, 206] on span "Контакты" at bounding box center [90, 202] width 65 height 20
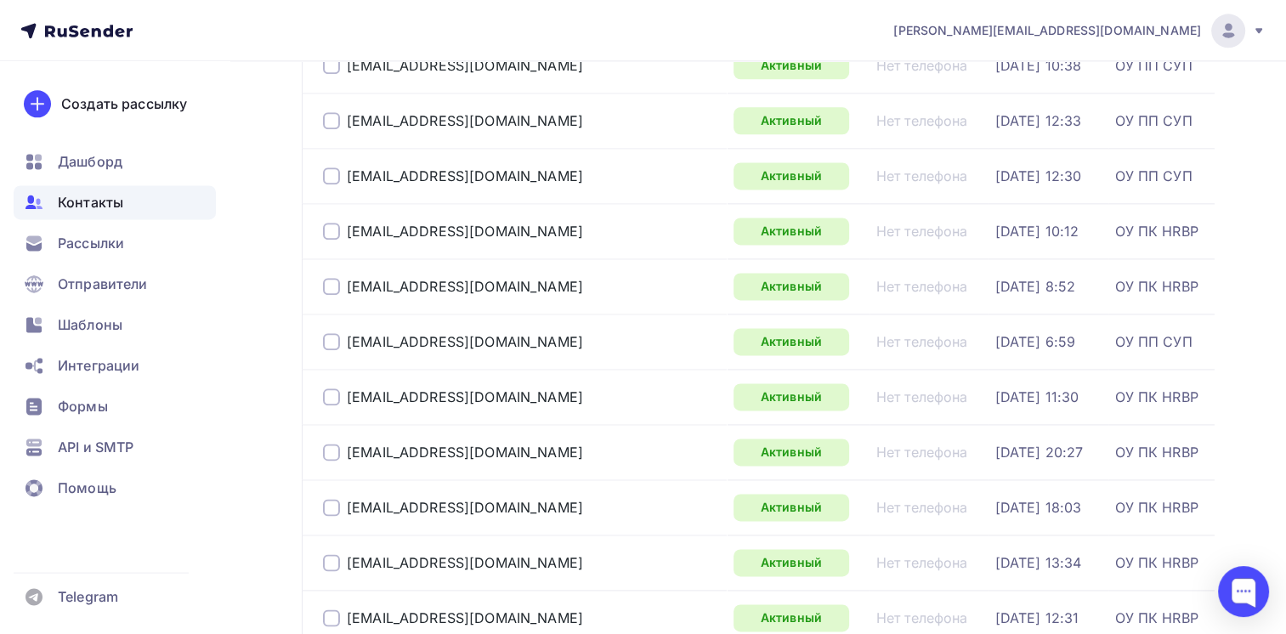
scroll to position [2625, 0]
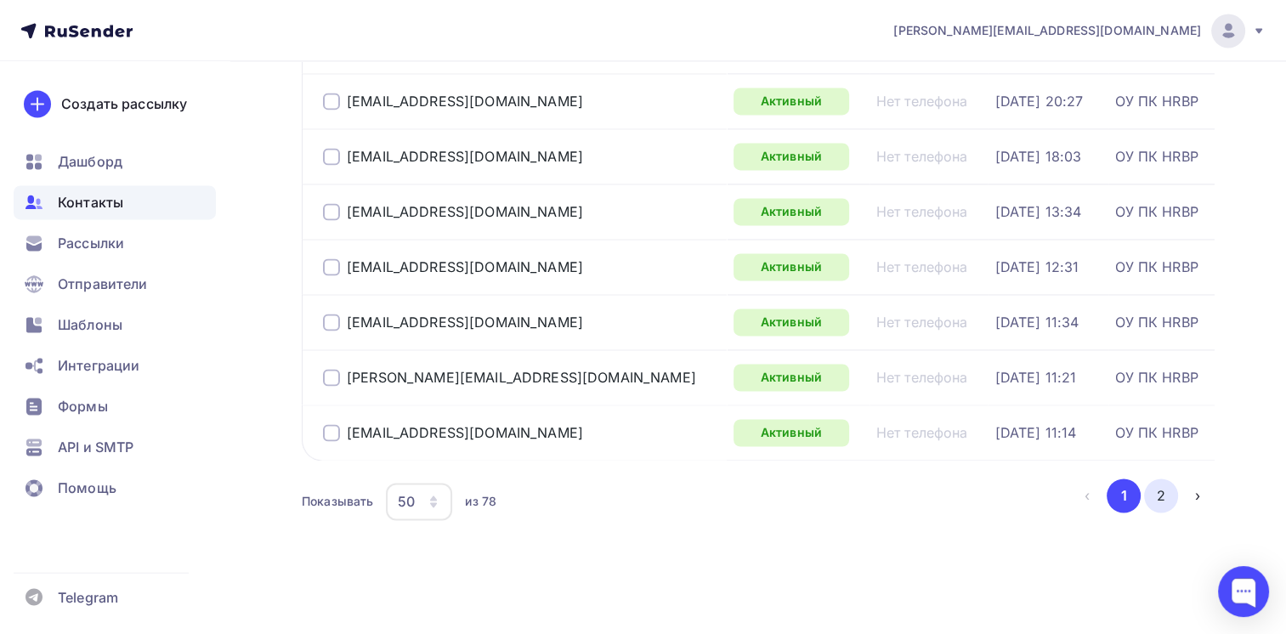
click at [1161, 488] on button "2" at bounding box center [1161, 496] width 34 height 34
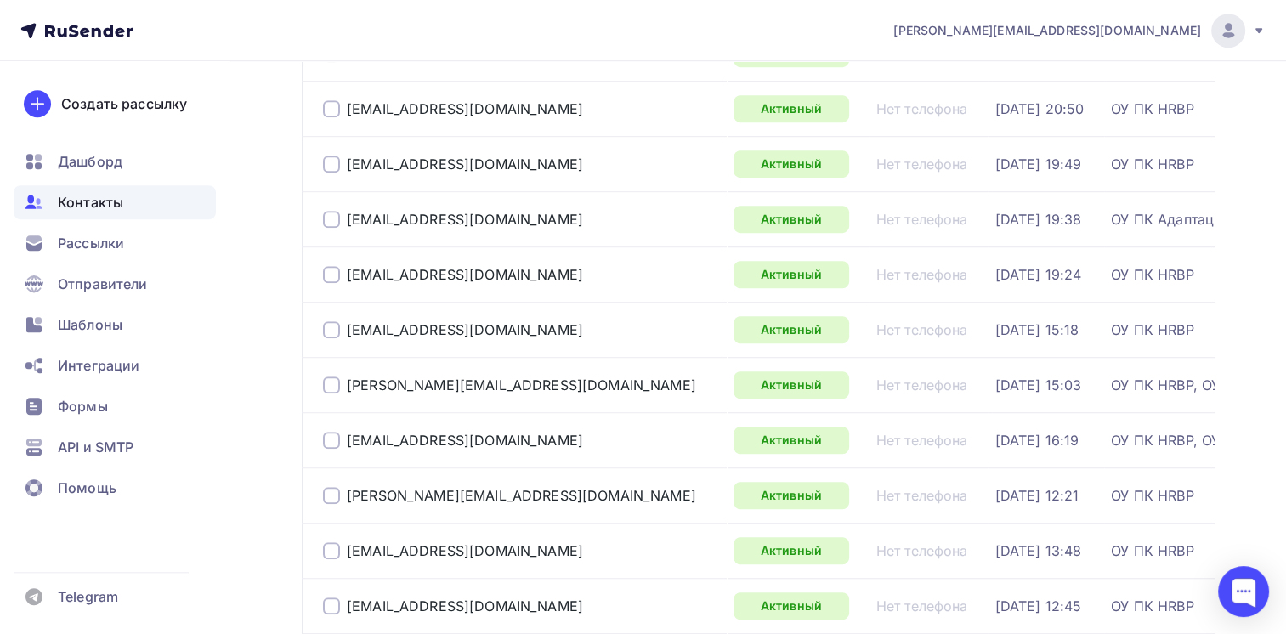
scroll to position [1324, 0]
